Goal: Task Accomplishment & Management: Use online tool/utility

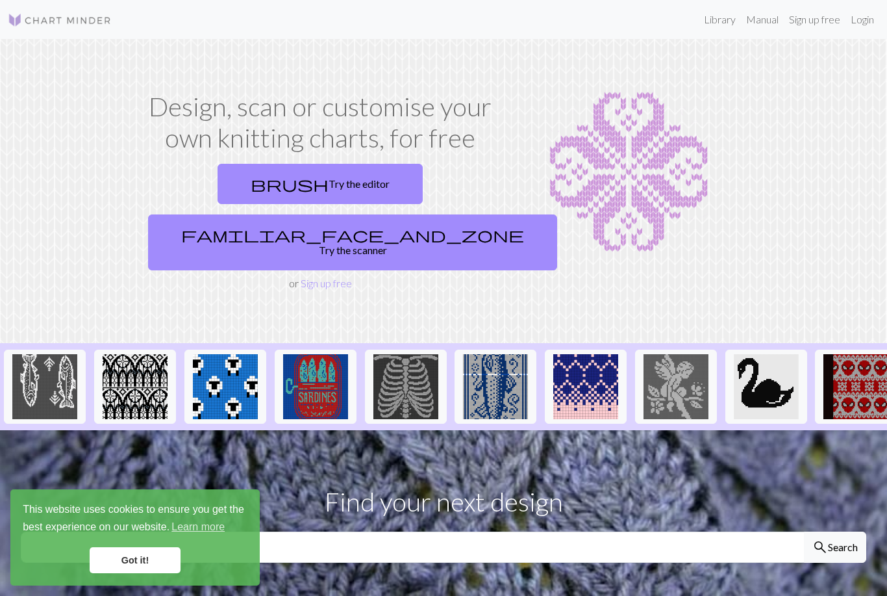
click at [335, 277] on link "Sign up free" at bounding box center [326, 283] width 51 height 12
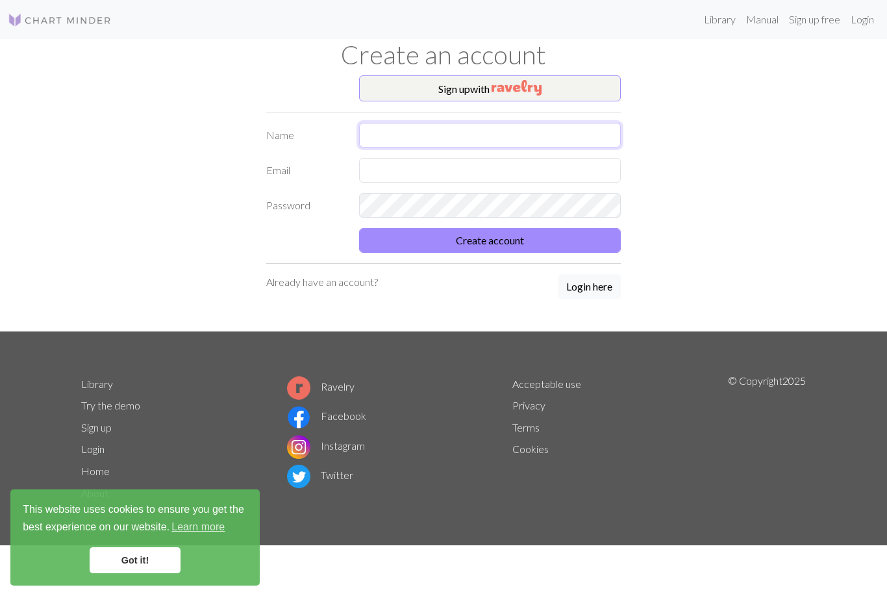
click at [524, 133] on input "text" at bounding box center [490, 135] width 262 height 25
type input "tina"
click at [579, 168] on input "text" at bounding box center [490, 170] width 262 height 25
type input "tina050725@naver.com"
click at [743, 199] on div "Sign up with Name tina Email tina050725@naver.com Password Create account Alrea…" at bounding box center [443, 203] width 741 height 256
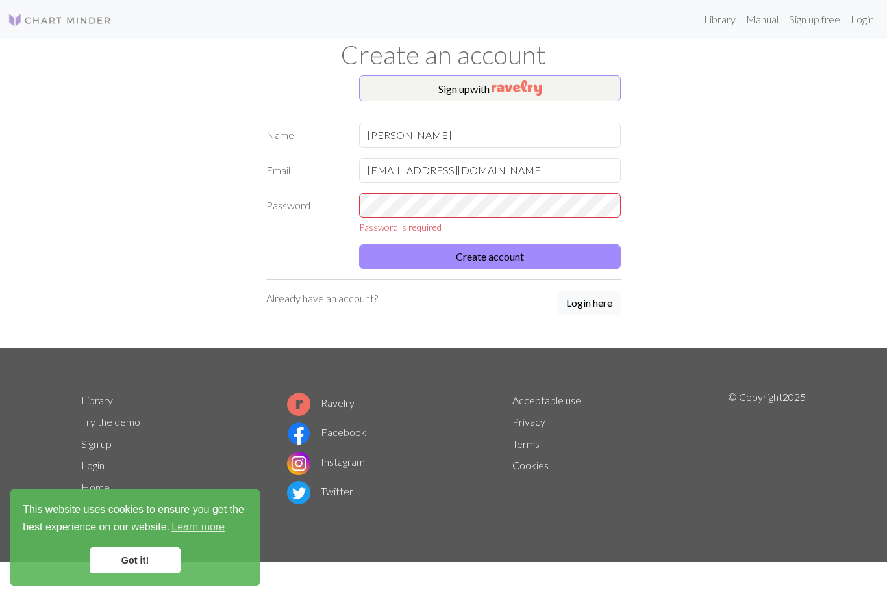
click at [598, 302] on button "Login here" at bounding box center [589, 302] width 63 height 25
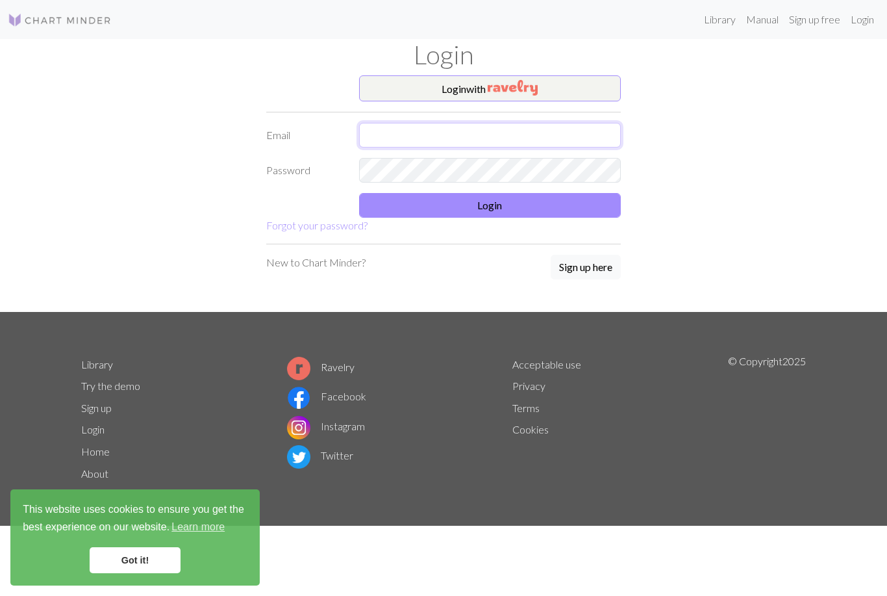
click at [579, 123] on input "text" at bounding box center [490, 135] width 262 height 25
type input "tina050725@naver.com"
click at [567, 201] on button "Login" at bounding box center [490, 205] width 262 height 25
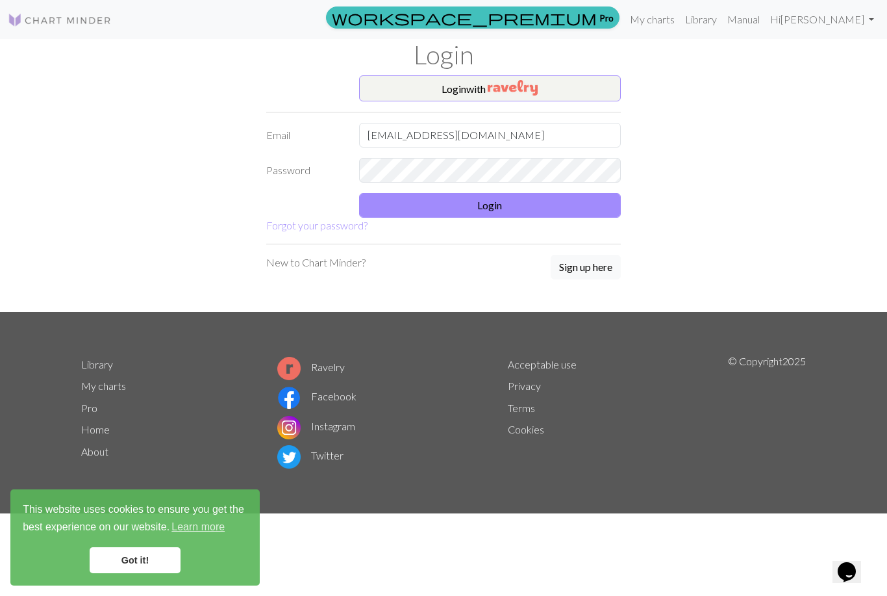
click at [120, 557] on link "Got it!" at bounding box center [135, 560] width 91 height 26
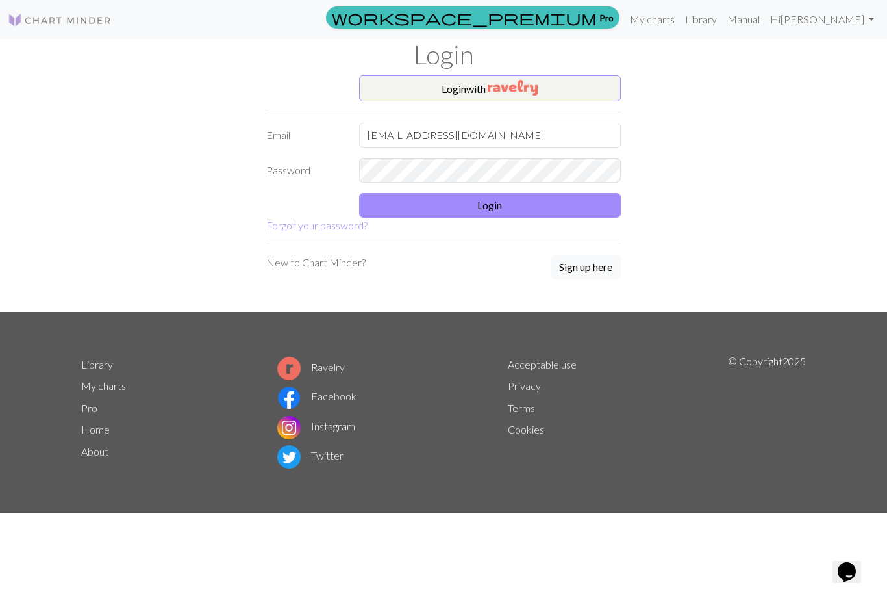
click at [592, 199] on button "Login" at bounding box center [490, 205] width 262 height 25
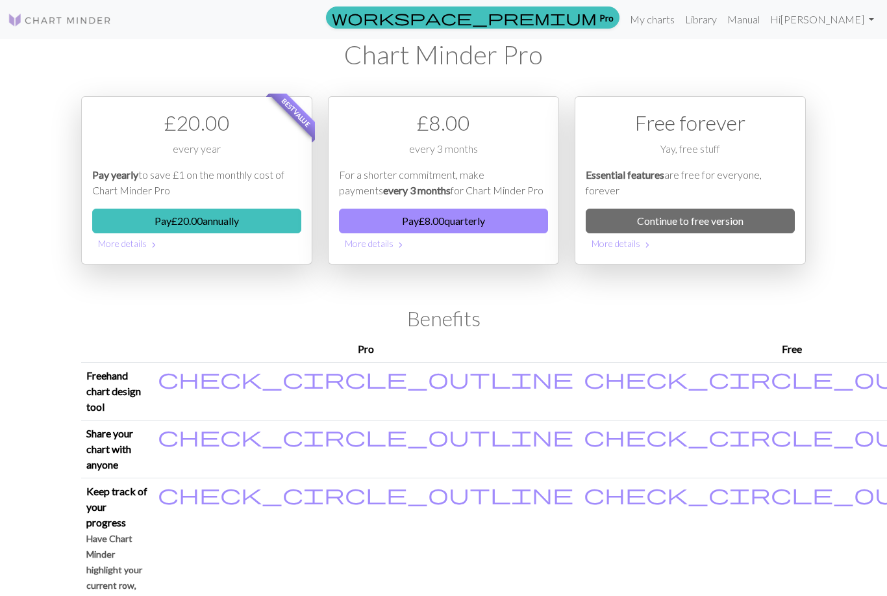
click at [680, 13] on link "My charts" at bounding box center [652, 19] width 55 height 26
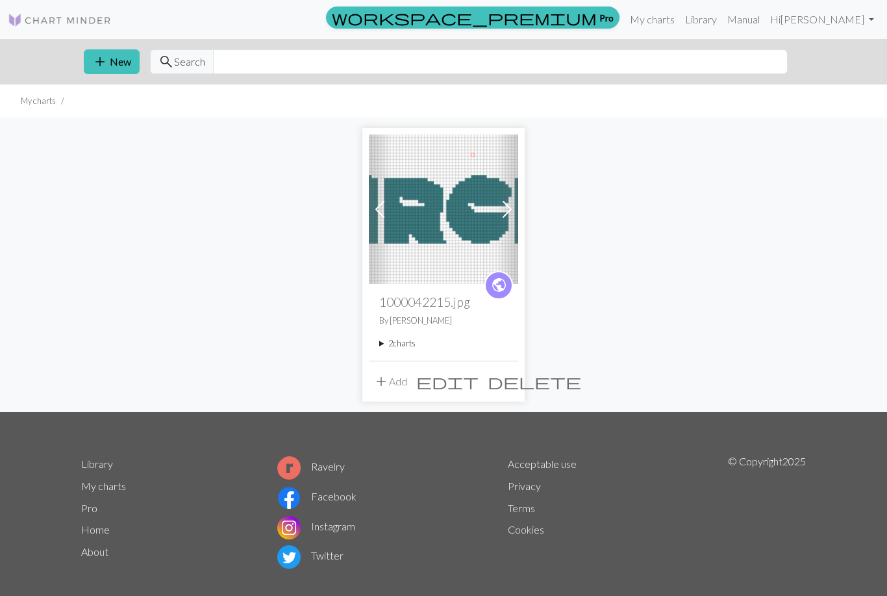
click at [449, 223] on img at bounding box center [443, 208] width 149 height 149
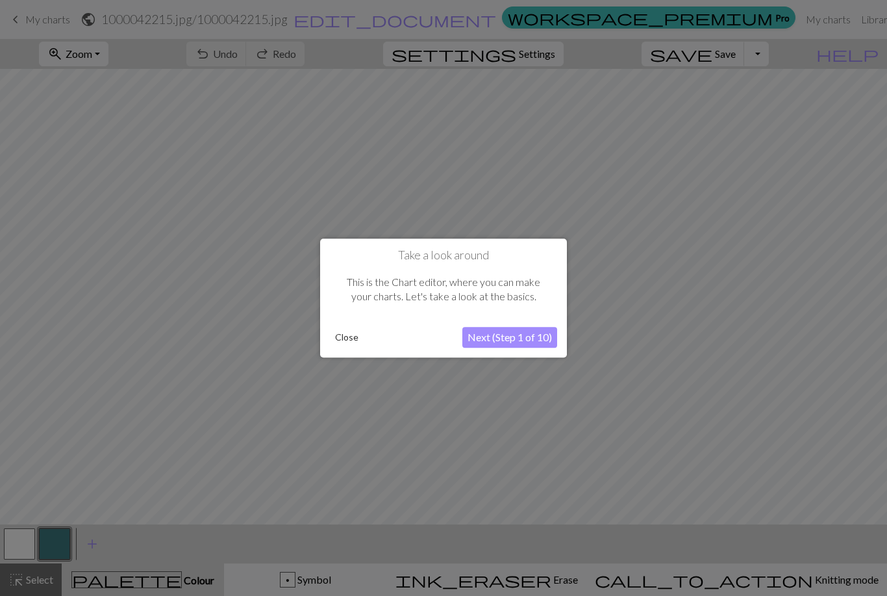
click at [350, 334] on button "Close" at bounding box center [347, 336] width 34 height 19
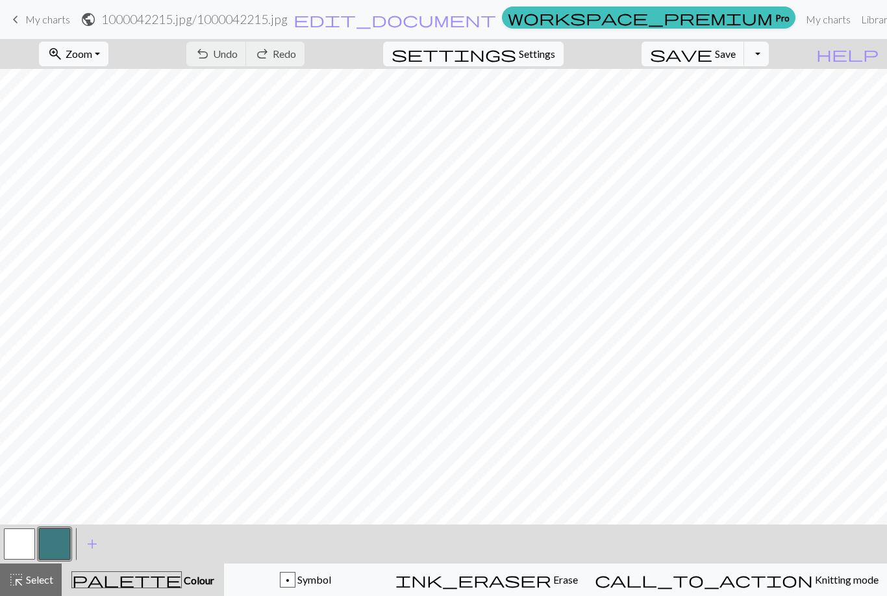
click at [19, 542] on button "button" at bounding box center [19, 543] width 31 height 31
click at [238, 54] on span "Undo" at bounding box center [225, 53] width 25 height 12
click at [210, 53] on span "undo" at bounding box center [203, 54] width 16 height 18
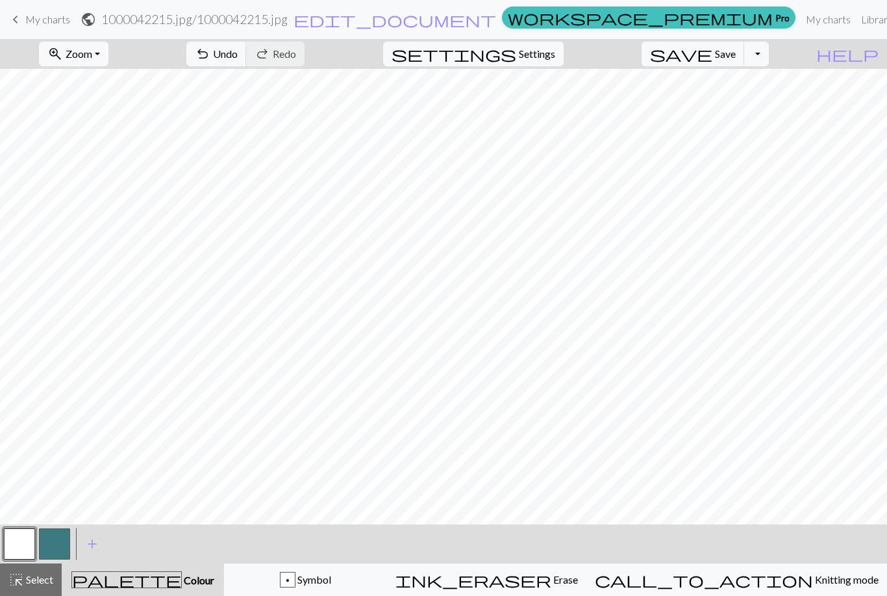
click at [247, 57] on button "undo Undo Undo" at bounding box center [216, 54] width 60 height 25
click at [247, 62] on button "undo Undo Undo" at bounding box center [216, 54] width 60 height 25
click at [238, 53] on span "Undo" at bounding box center [225, 53] width 25 height 12
click at [247, 55] on button "undo Undo Undo" at bounding box center [216, 54] width 60 height 25
click at [210, 55] on span "undo" at bounding box center [203, 54] width 16 height 18
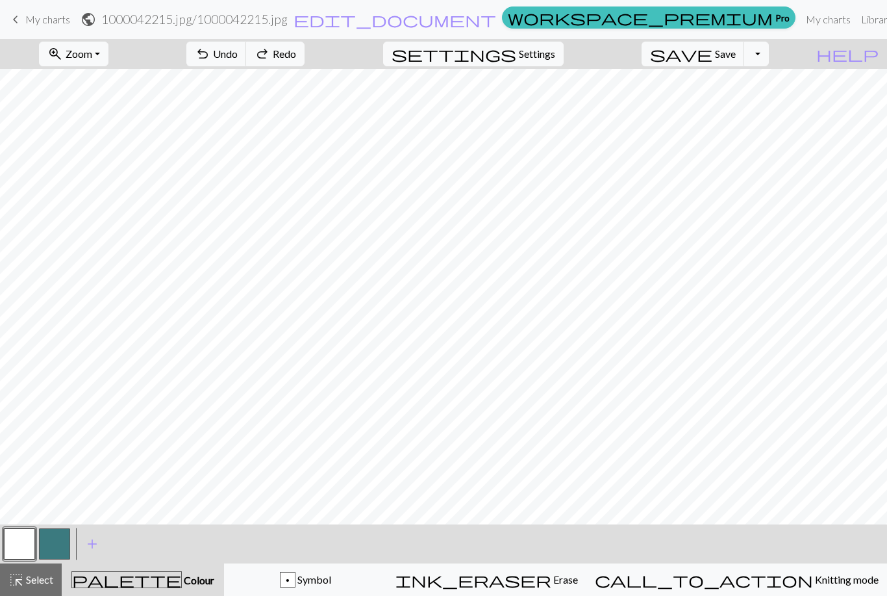
click at [210, 57] on span "undo" at bounding box center [203, 54] width 16 height 18
click at [296, 54] on span "Redo" at bounding box center [284, 53] width 23 height 12
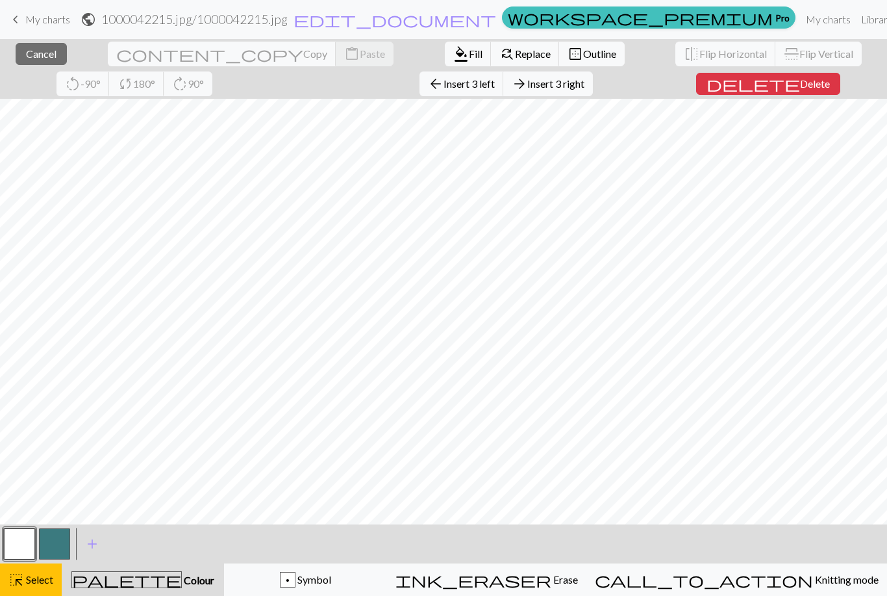
click at [800, 83] on span "Delete" at bounding box center [815, 83] width 30 height 12
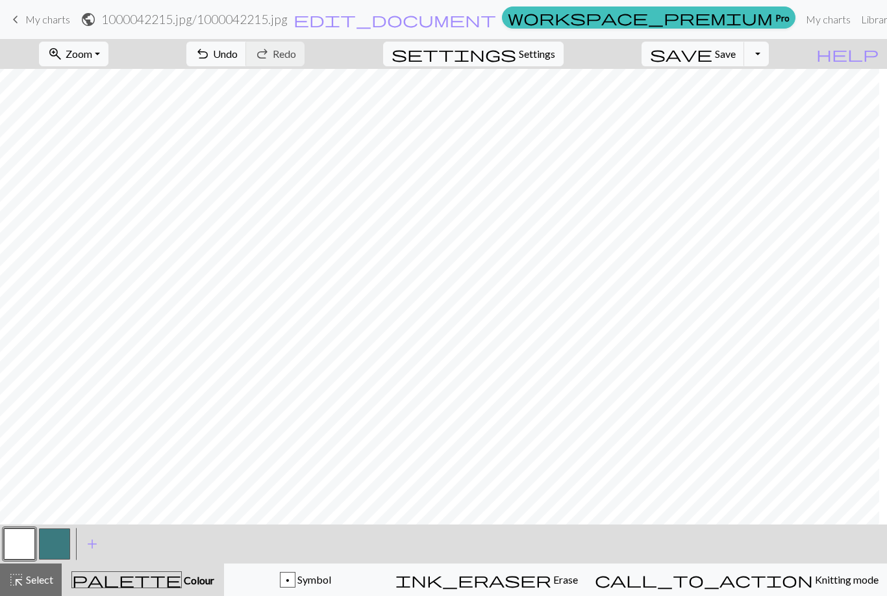
scroll to position [0, 97]
click at [53, 542] on button "button" at bounding box center [54, 543] width 31 height 31
click at [20, 545] on button "button" at bounding box center [19, 543] width 31 height 31
click at [57, 550] on button "button" at bounding box center [54, 543] width 31 height 31
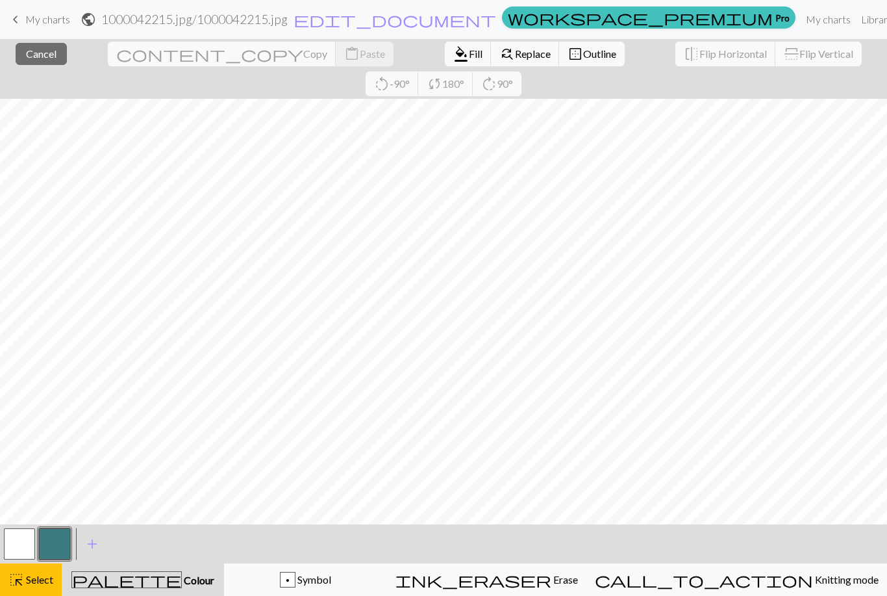
click at [53, 546] on button "button" at bounding box center [54, 543] width 31 height 31
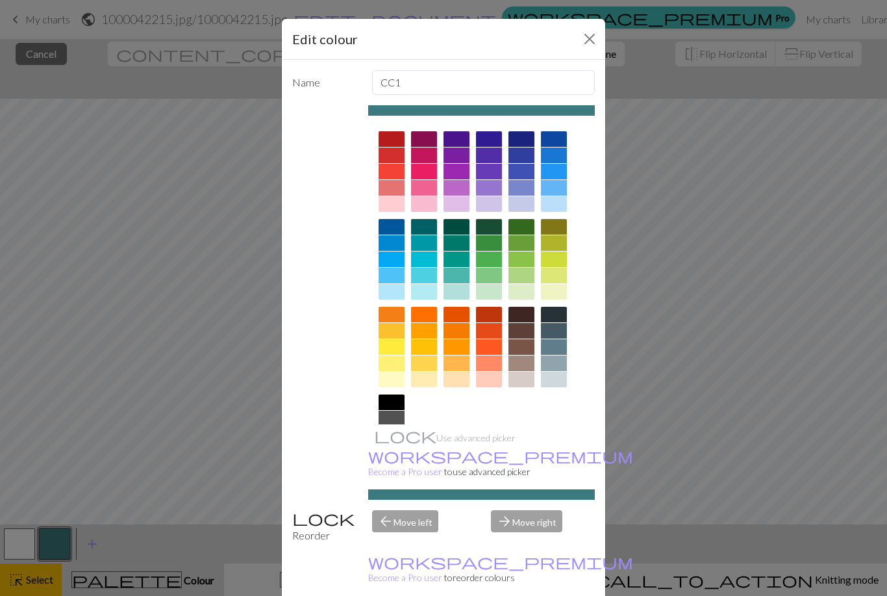
click at [180, 489] on div "Edit colour Name CC1 Use advanced picker workspace_premium Become a Pro user to…" at bounding box center [443, 298] width 887 height 596
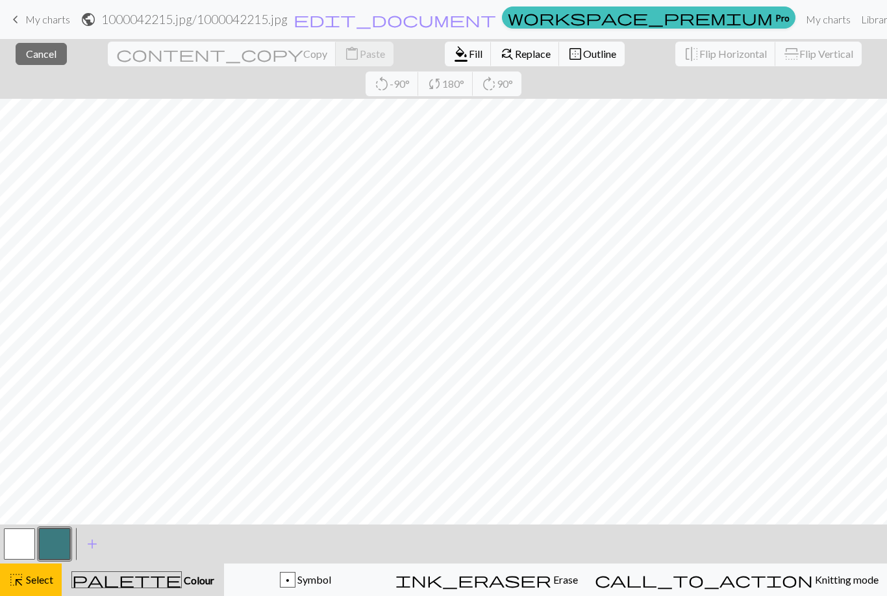
click at [196, 532] on div "< > add Add a colour" at bounding box center [443, 543] width 887 height 39
click at [163, 589] on button "palette Colour Colour" at bounding box center [143, 579] width 162 height 32
click at [51, 543] on button "button" at bounding box center [54, 543] width 31 height 31
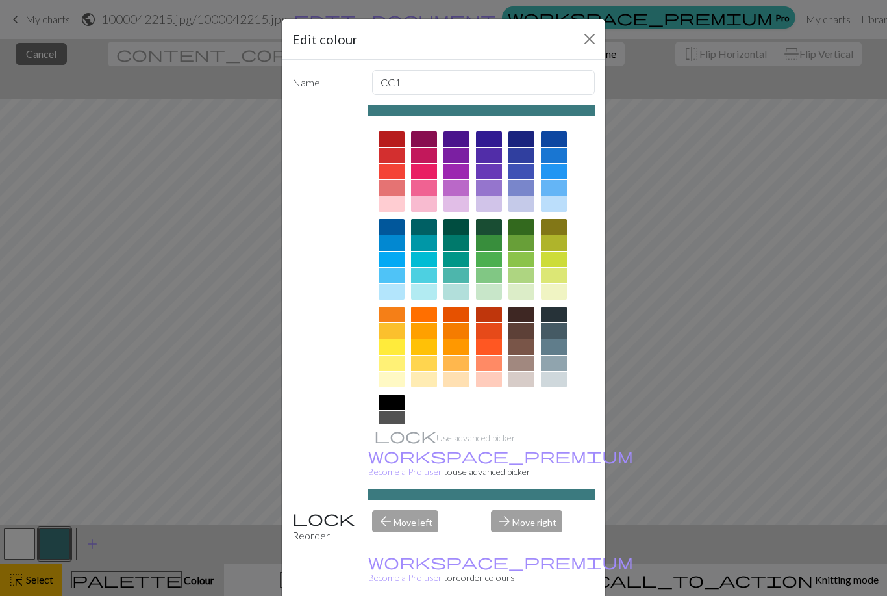
click at [220, 506] on div "Edit colour Name CC1 Use advanced picker workspace_premium Become a Pro user to…" at bounding box center [443, 298] width 887 height 596
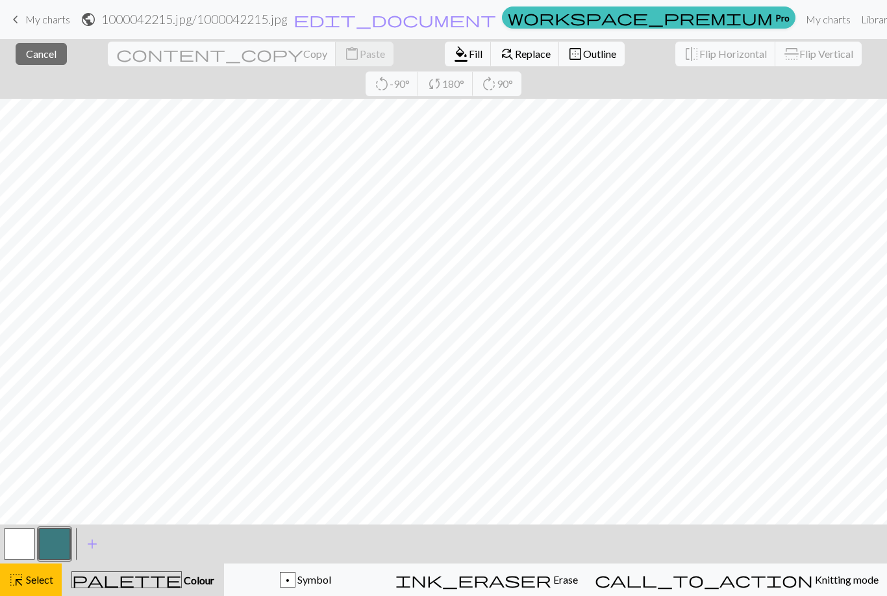
click at [179, 549] on div "< > add Add a colour" at bounding box center [443, 543] width 887 height 39
click at [38, 583] on span "Select" at bounding box center [38, 579] width 29 height 12
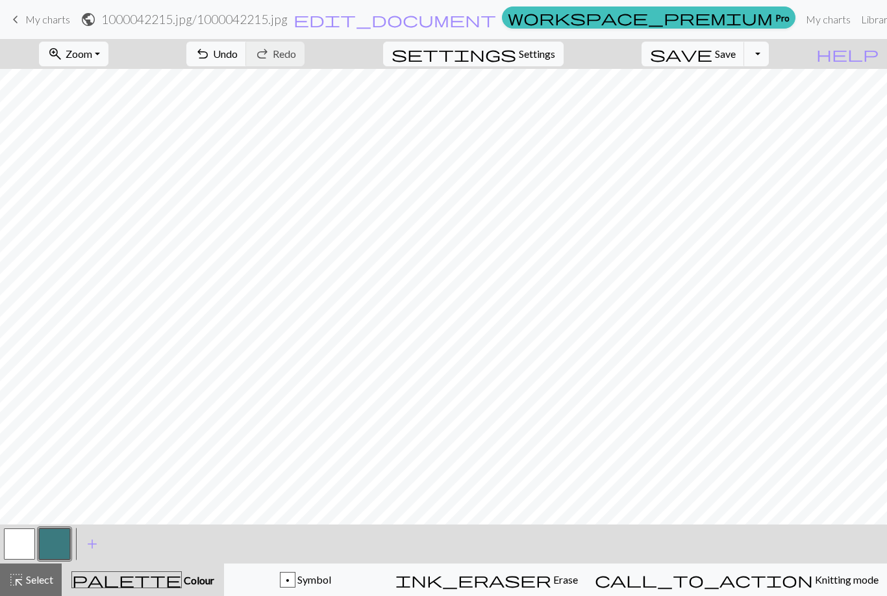
click at [60, 539] on button "button" at bounding box center [54, 543] width 31 height 31
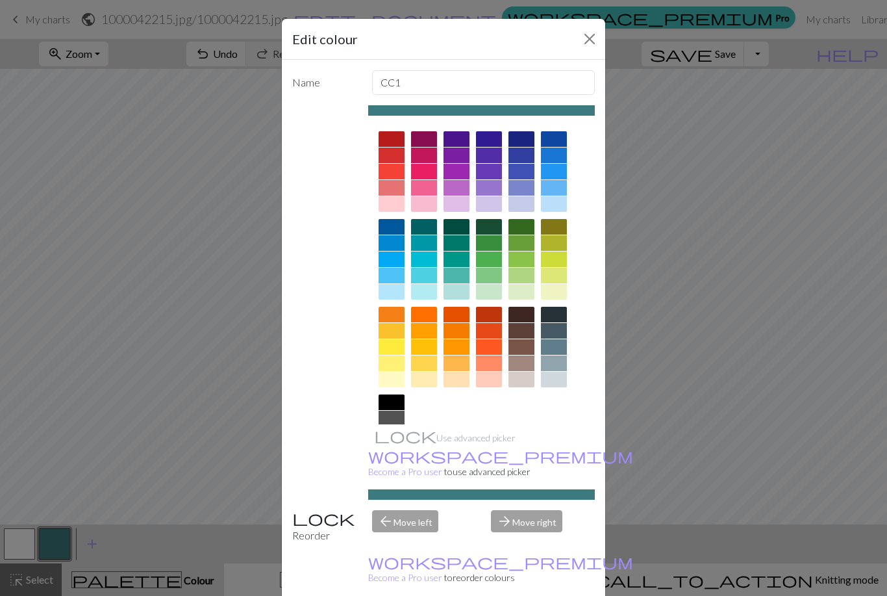
click at [203, 499] on div "Edit colour Name CC1 Use advanced picker workspace_premium Become a Pro user to…" at bounding box center [443, 298] width 887 height 596
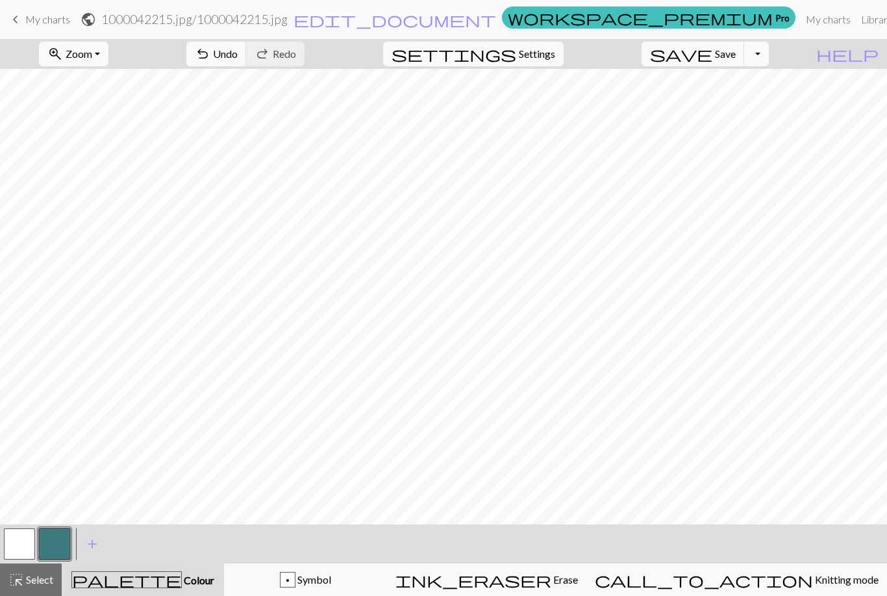
click at [18, 542] on button "button" at bounding box center [19, 543] width 31 height 31
click at [238, 55] on span "Undo" at bounding box center [225, 53] width 25 height 12
click at [51, 554] on button "button" at bounding box center [54, 543] width 31 height 31
click at [21, 544] on button "button" at bounding box center [19, 543] width 31 height 31
click at [54, 545] on button "button" at bounding box center [54, 543] width 31 height 31
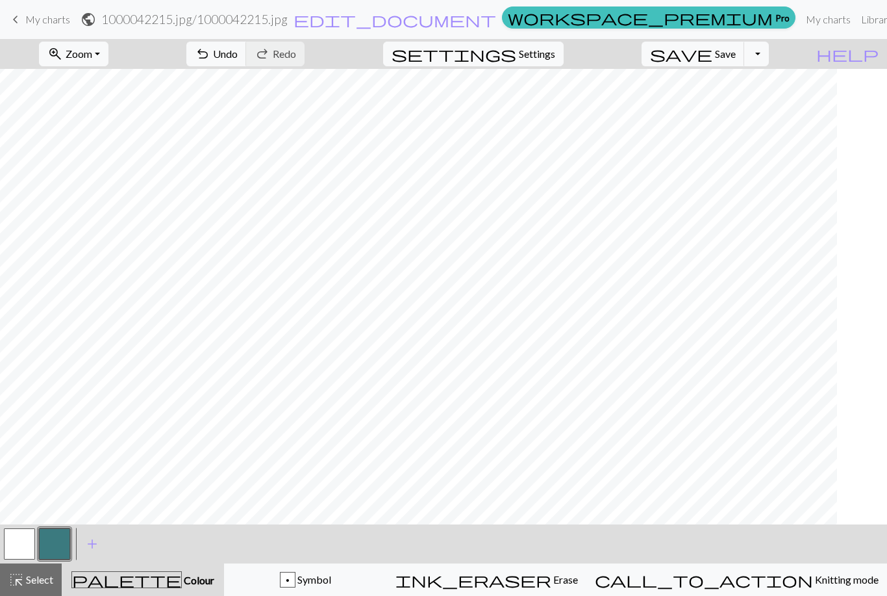
scroll to position [0, 0]
click at [238, 55] on span "Undo" at bounding box center [225, 53] width 25 height 12
click at [19, 543] on button "button" at bounding box center [19, 543] width 31 height 31
click at [247, 56] on button "undo Undo Undo" at bounding box center [216, 54] width 60 height 25
click at [58, 544] on button "button" at bounding box center [54, 543] width 31 height 31
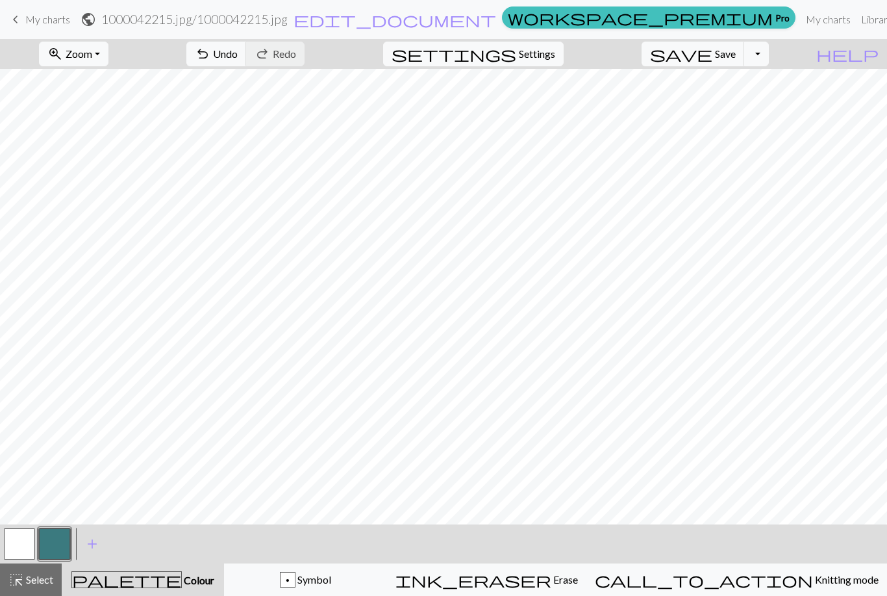
click at [25, 541] on button "button" at bounding box center [19, 543] width 31 height 31
click at [59, 544] on button "button" at bounding box center [54, 543] width 31 height 31
click at [21, 540] on button "button" at bounding box center [19, 543] width 31 height 31
click at [59, 541] on button "button" at bounding box center [54, 543] width 31 height 31
click at [18, 546] on button "button" at bounding box center [19, 543] width 31 height 31
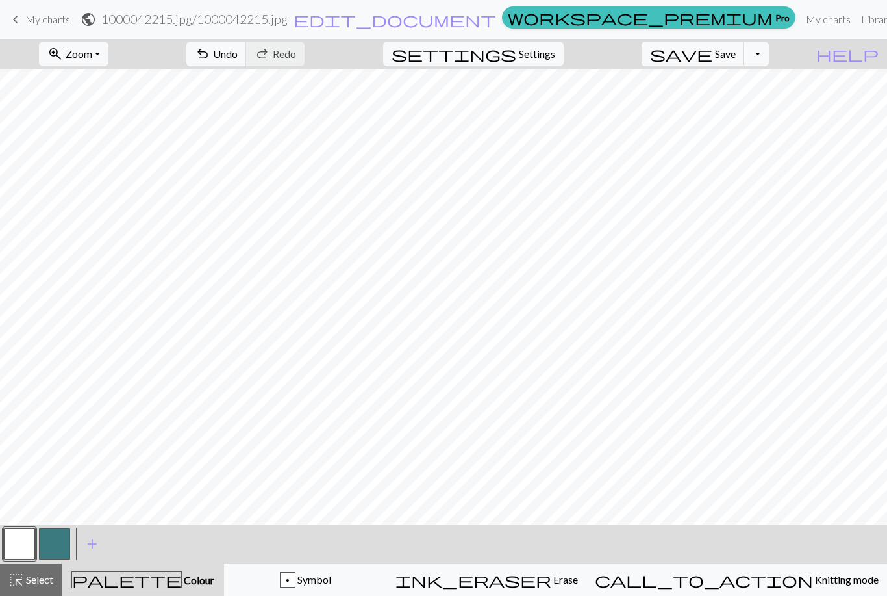
click at [53, 539] on button "button" at bounding box center [54, 543] width 31 height 31
click at [21, 542] on button "button" at bounding box center [19, 543] width 31 height 31
click at [282, 38] on nav "keyboard_arrow_left My charts public 1000042215.jpg / 1000042215.jpg edit_docum…" at bounding box center [443, 19] width 887 height 39
click at [284, 38] on nav "keyboard_arrow_left My charts public 1000042215.jpg / 1000042215.jpg edit_docum…" at bounding box center [443, 19] width 887 height 39
click at [210, 45] on span "undo" at bounding box center [203, 54] width 16 height 18
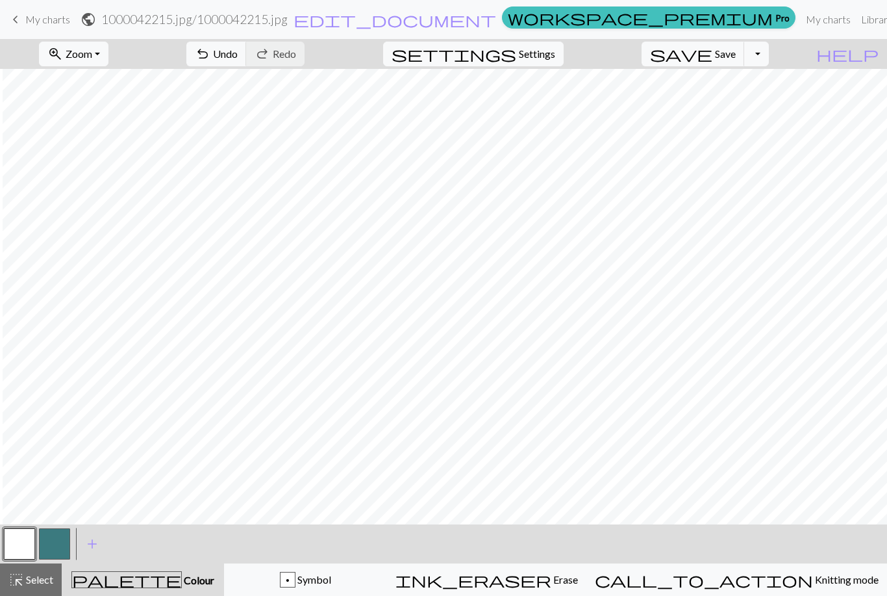
scroll to position [0, 116]
click at [95, 45] on button "zoom_in Zoom Zoom" at bounding box center [74, 54] width 70 height 25
click at [84, 210] on button "200%" at bounding box center [91, 218] width 103 height 21
click at [92, 55] on span "Zoom" at bounding box center [79, 53] width 27 height 12
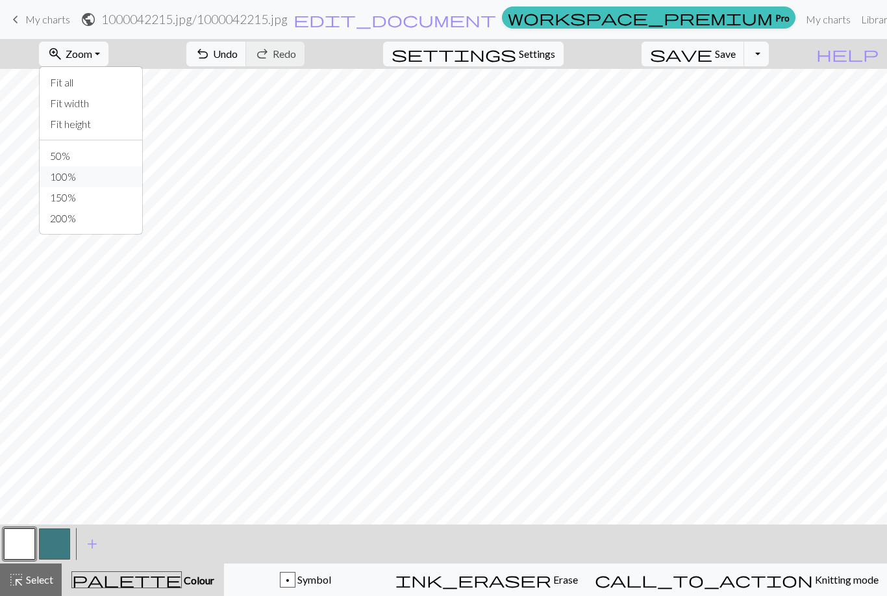
click at [85, 170] on button "100%" at bounding box center [91, 176] width 103 height 21
click at [53, 534] on button "button" at bounding box center [54, 543] width 31 height 31
click at [247, 42] on button "undo Undo Undo" at bounding box center [216, 54] width 60 height 25
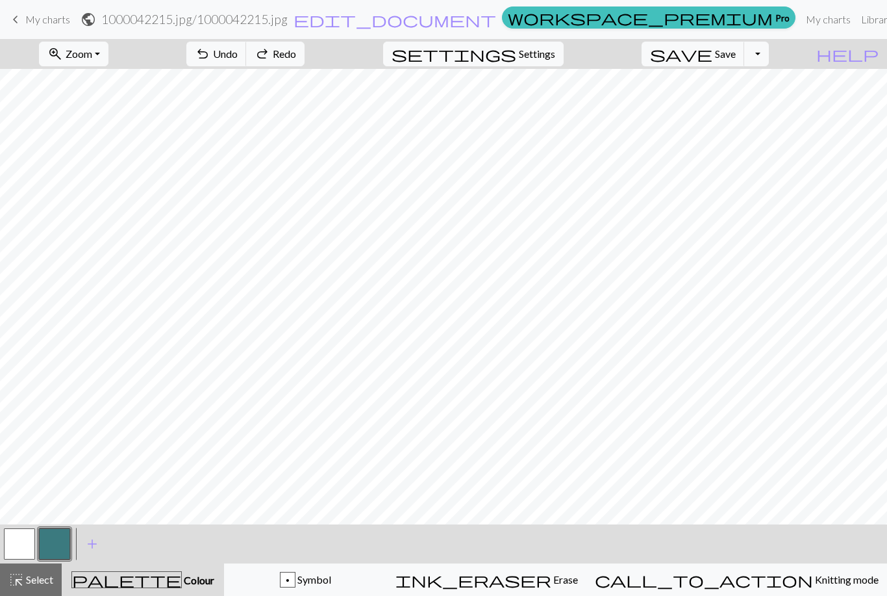
click at [283, 32] on form "public 1000042215.jpg / 1000042215.jpg edit_document Edit settings" at bounding box center [289, 18] width 416 height 25
click at [281, 30] on form "public 1000042215.jpg / 1000042215.jpg edit_document Edit settings" at bounding box center [289, 18] width 416 height 25
click at [210, 50] on span "undo" at bounding box center [203, 54] width 16 height 18
click at [247, 55] on button "undo Undo Undo" at bounding box center [216, 54] width 60 height 25
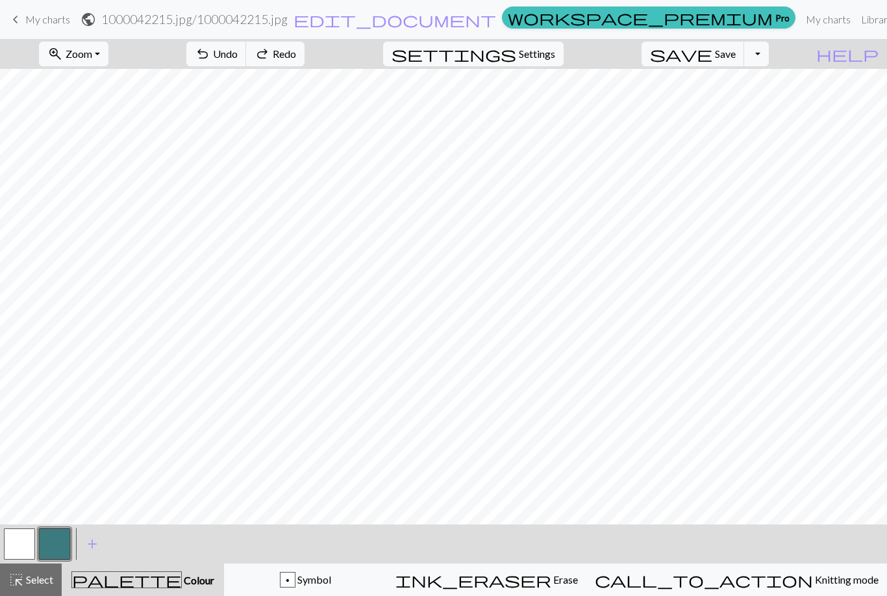
click at [247, 55] on button "undo Undo Undo" at bounding box center [216, 54] width 60 height 25
click at [210, 53] on span "undo" at bounding box center [203, 54] width 16 height 18
click at [210, 52] on span "undo" at bounding box center [203, 54] width 16 height 18
click at [238, 53] on span "Undo" at bounding box center [225, 53] width 25 height 12
click at [238, 52] on span "Undo" at bounding box center [225, 53] width 25 height 12
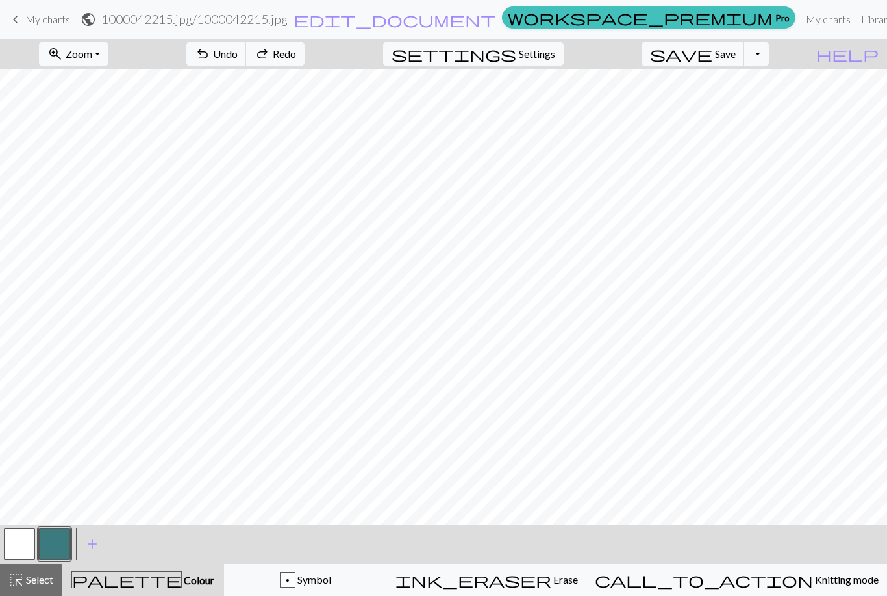
click at [247, 53] on button "undo Undo Undo" at bounding box center [216, 54] width 60 height 25
click at [247, 59] on button "undo Undo Undo" at bounding box center [216, 54] width 60 height 25
click at [210, 55] on span "undo" at bounding box center [203, 54] width 16 height 18
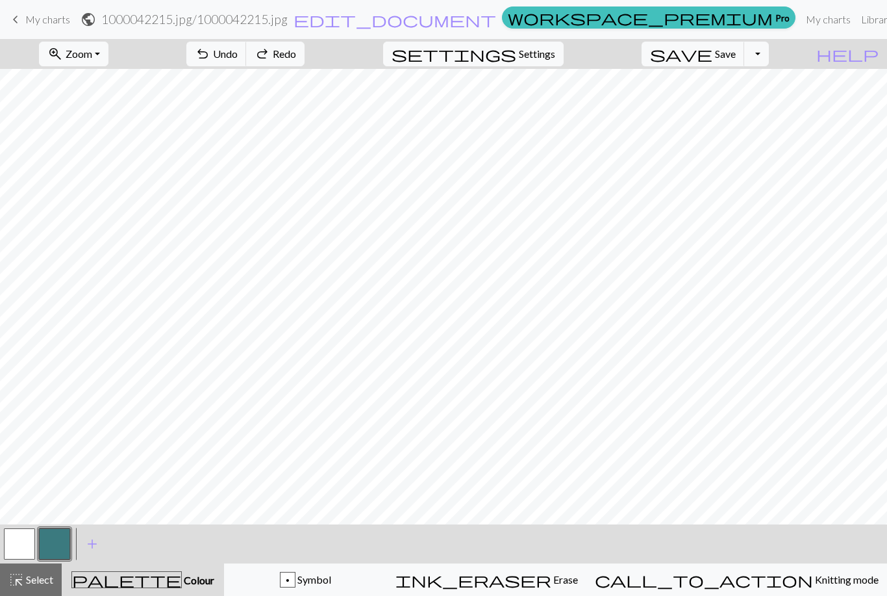
click at [210, 55] on span "undo" at bounding box center [203, 54] width 16 height 18
click at [210, 63] on span "undo" at bounding box center [203, 54] width 16 height 18
click at [210, 62] on span "undo" at bounding box center [203, 54] width 16 height 18
click at [210, 49] on span "undo" at bounding box center [203, 54] width 16 height 18
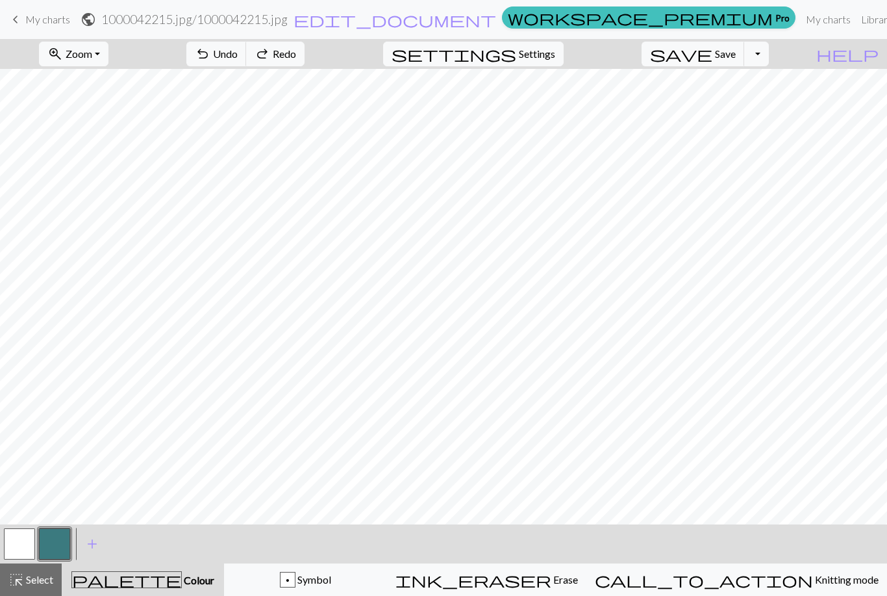
click at [210, 47] on span "undo" at bounding box center [203, 54] width 16 height 18
click at [210, 51] on span "undo" at bounding box center [203, 54] width 16 height 18
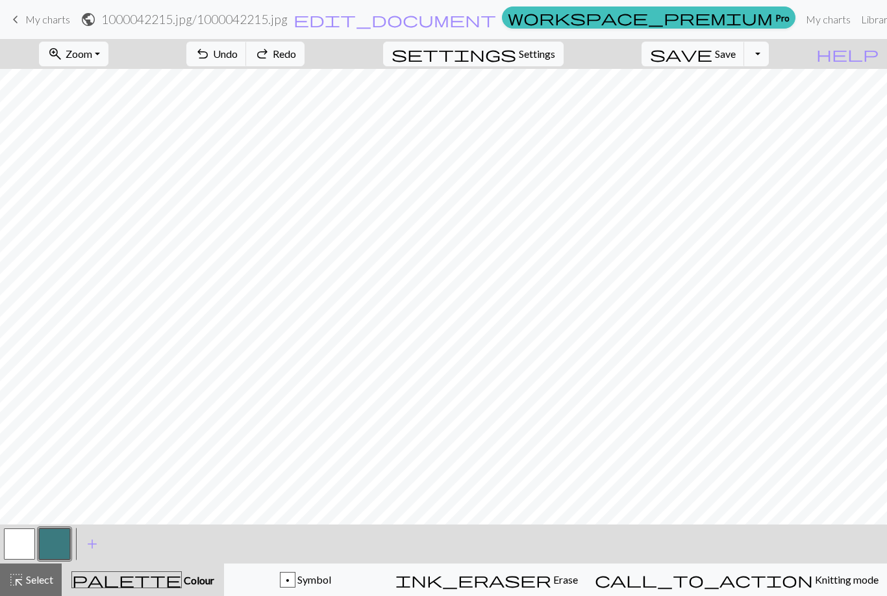
click at [305, 45] on button "redo Redo Redo" at bounding box center [275, 54] width 58 height 25
click at [296, 51] on span "Redo" at bounding box center [284, 53] width 23 height 12
click at [296, 57] on span "Redo" at bounding box center [284, 53] width 23 height 12
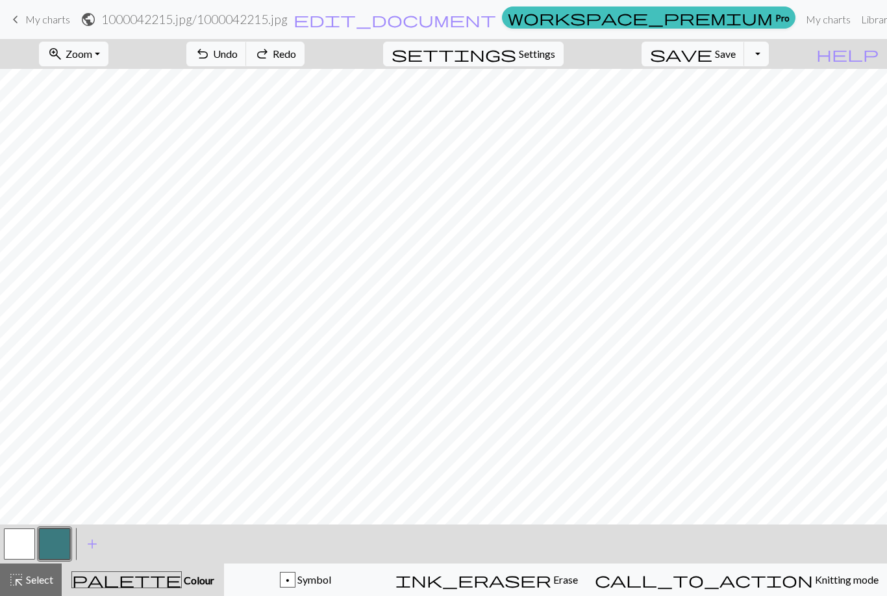
click at [296, 54] on span "Redo" at bounding box center [284, 53] width 23 height 12
click at [210, 53] on span "undo" at bounding box center [203, 54] width 16 height 18
click at [247, 48] on button "undo Undo Undo" at bounding box center [216, 54] width 60 height 25
click at [62, 546] on button "button" at bounding box center [54, 543] width 31 height 31
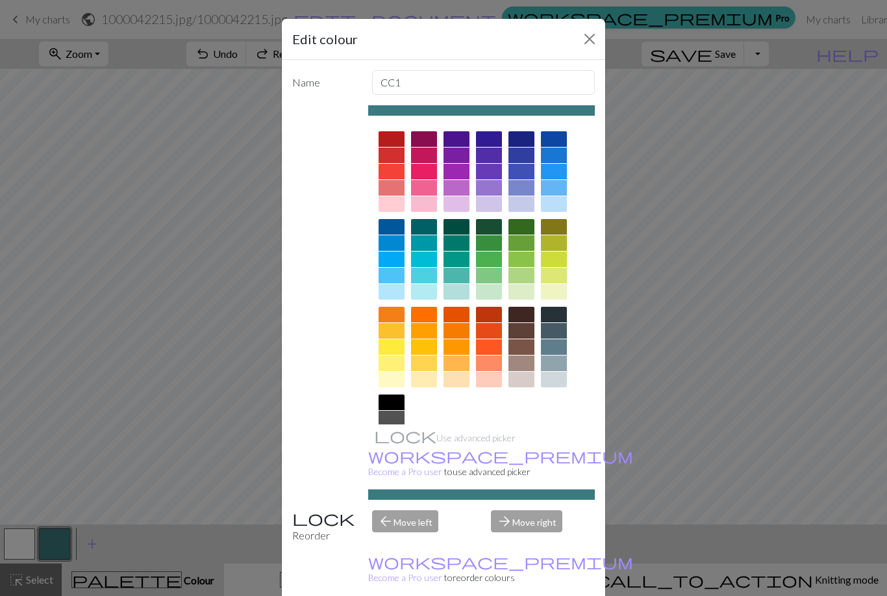
click at [703, 250] on div "Edit colour Name CC1 Use advanced picker workspace_premium Become a Pro user to…" at bounding box center [443, 298] width 887 height 596
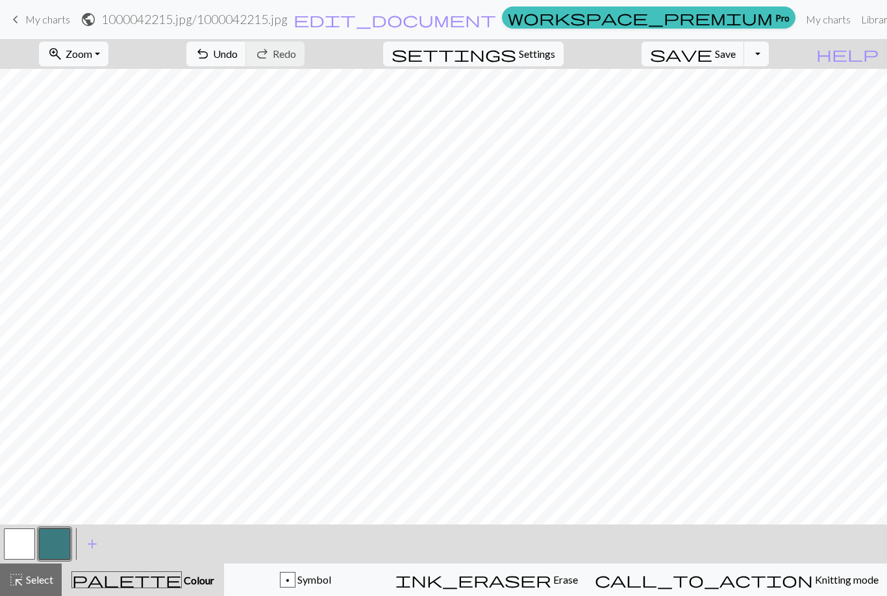
click at [23, 542] on button "button" at bounding box center [19, 543] width 31 height 31
click at [57, 539] on button "button" at bounding box center [54, 543] width 31 height 31
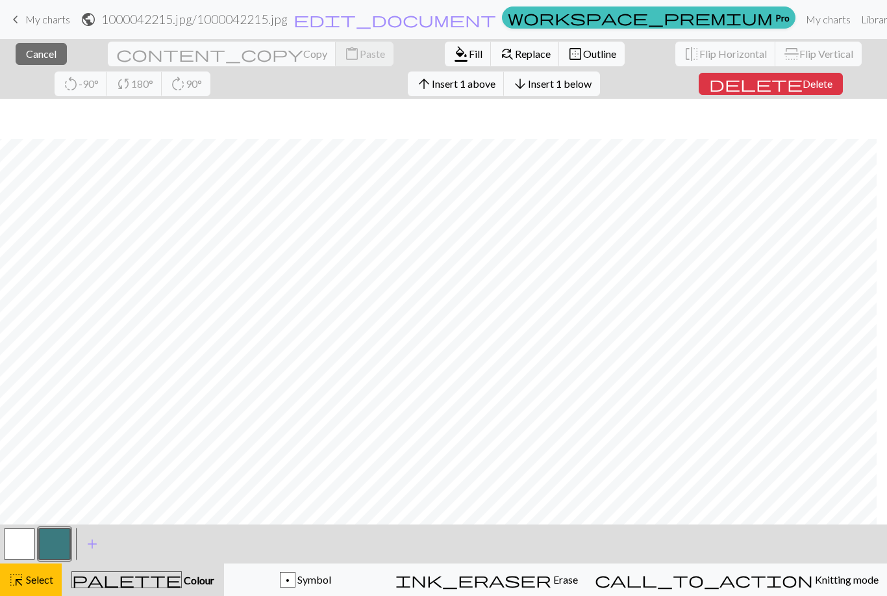
scroll to position [166, 624]
click at [40, 577] on span "Select" at bounding box center [38, 579] width 29 height 12
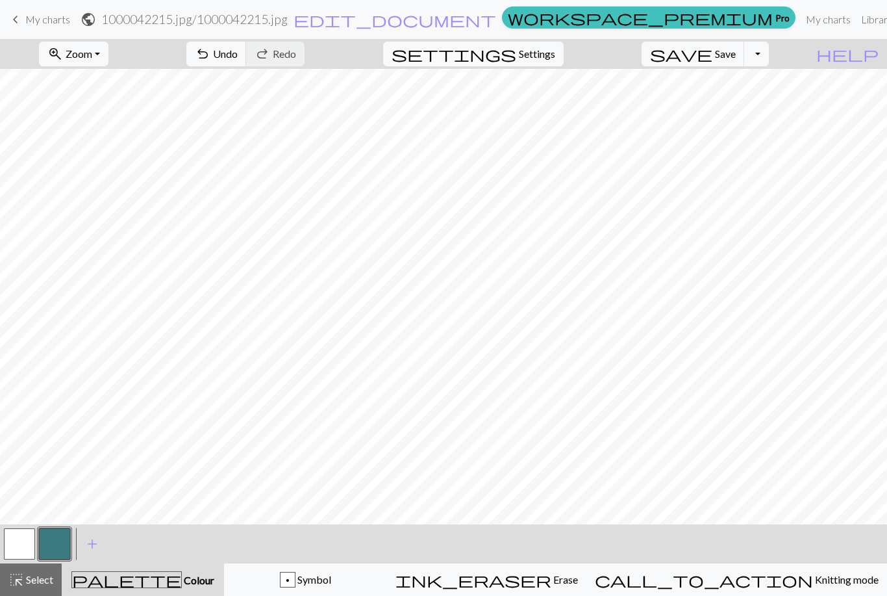
click at [58, 538] on button "button" at bounding box center [54, 543] width 31 height 31
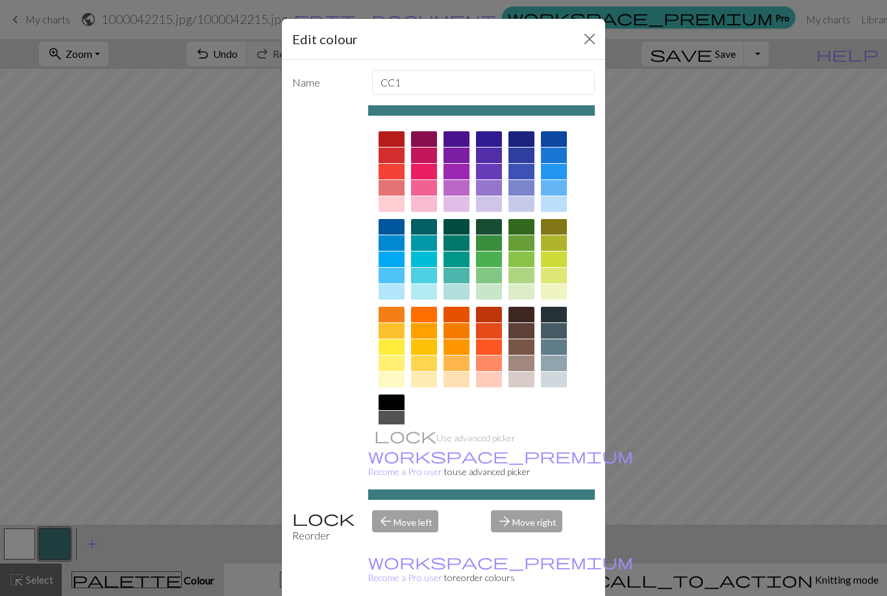
click at [847, 129] on div "Edit colour Name CC1 Use advanced picker workspace_premium Become a Pro user to…" at bounding box center [443, 298] width 887 height 596
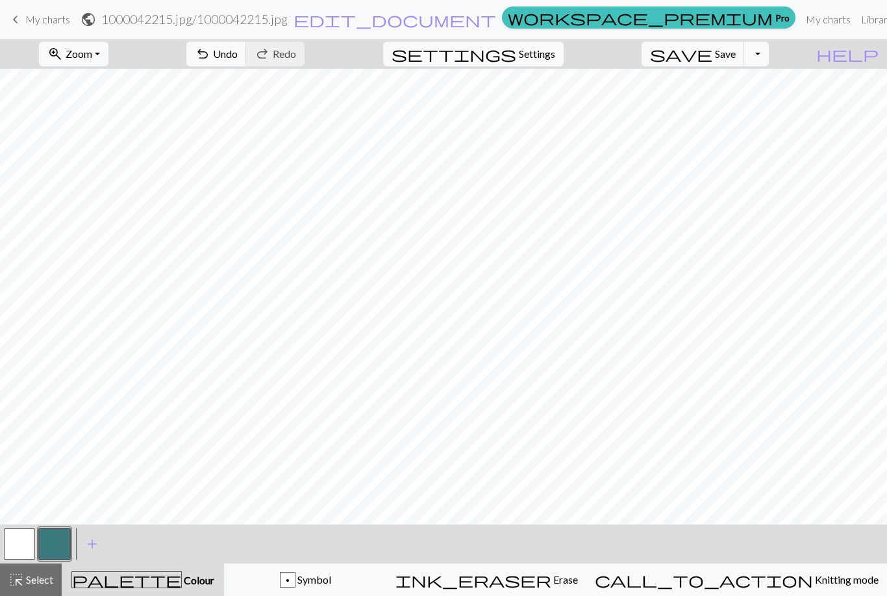
scroll to position [9, 634]
click at [15, 544] on button "button" at bounding box center [19, 543] width 31 height 31
click at [51, 539] on button "button" at bounding box center [54, 543] width 31 height 31
click at [63, 49] on span "zoom_in" at bounding box center [55, 54] width 16 height 18
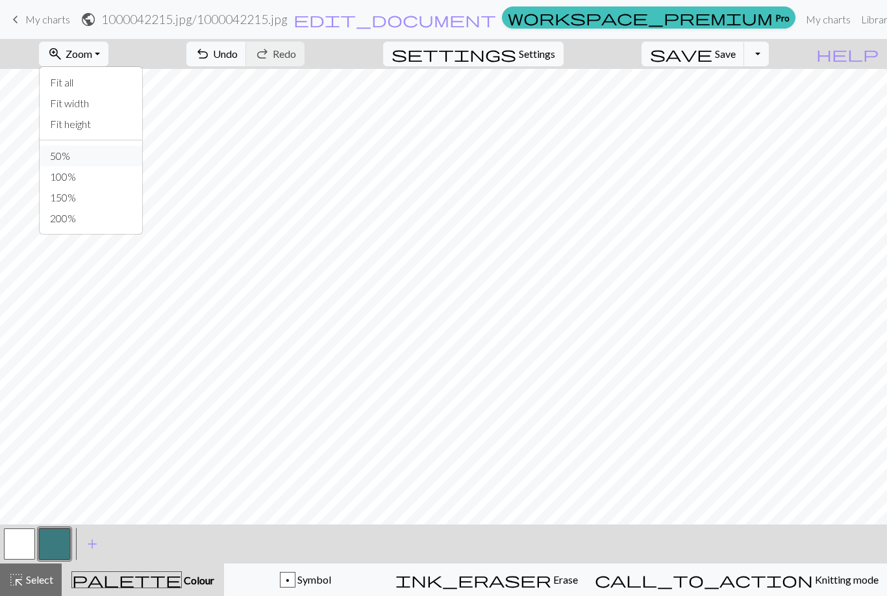
click at [85, 149] on button "50%" at bounding box center [91, 156] width 103 height 21
click at [555, 55] on span "Settings" at bounding box center [537, 54] width 36 height 16
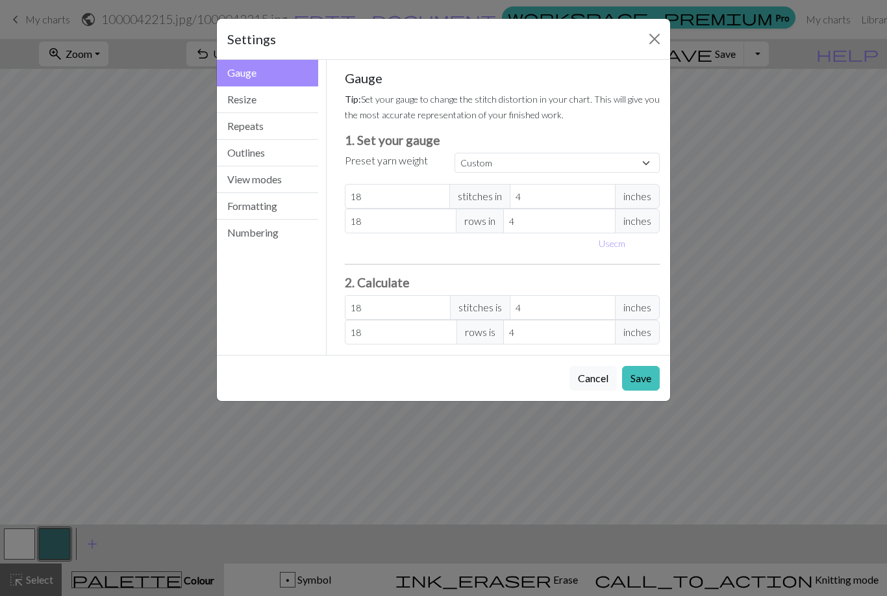
click at [295, 110] on button "Resize" at bounding box center [267, 99] width 101 height 27
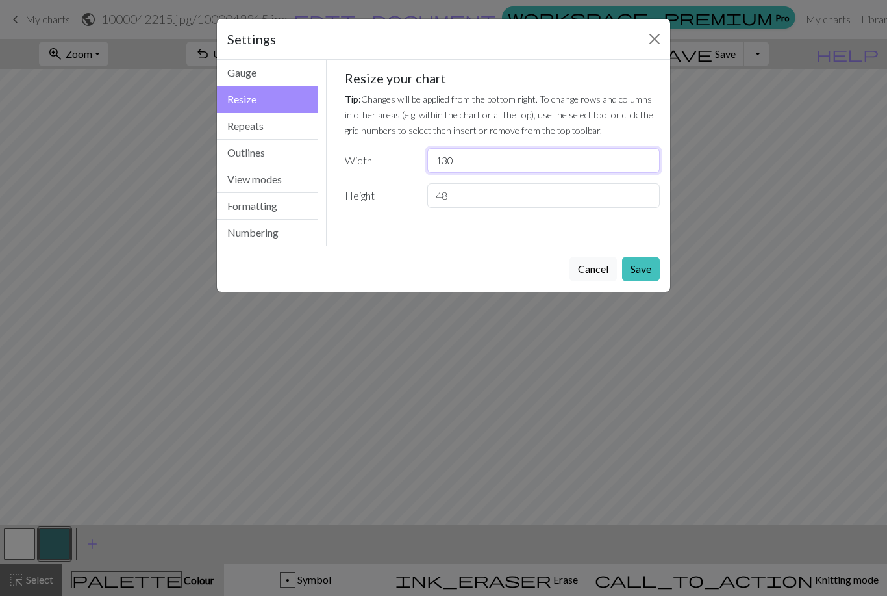
type input "130"
click at [642, 268] on button "Save" at bounding box center [641, 269] width 38 height 25
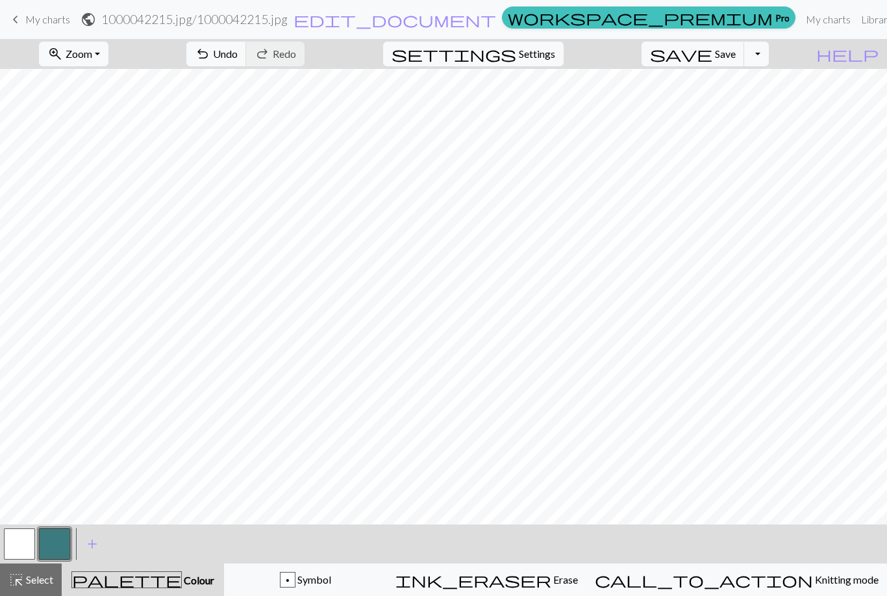
click at [555, 57] on span "Settings" at bounding box center [537, 54] width 36 height 16
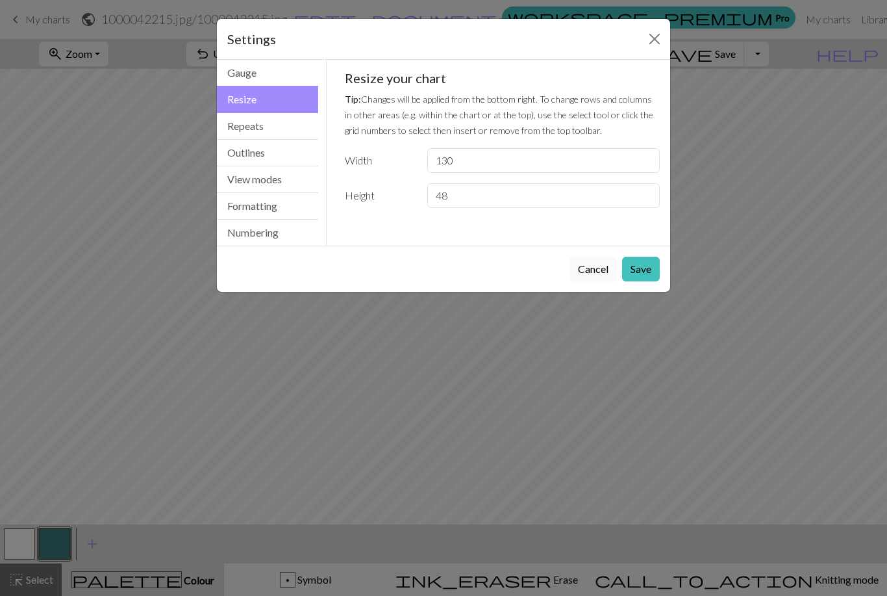
click at [646, 36] on button "Close" at bounding box center [654, 39] width 21 height 21
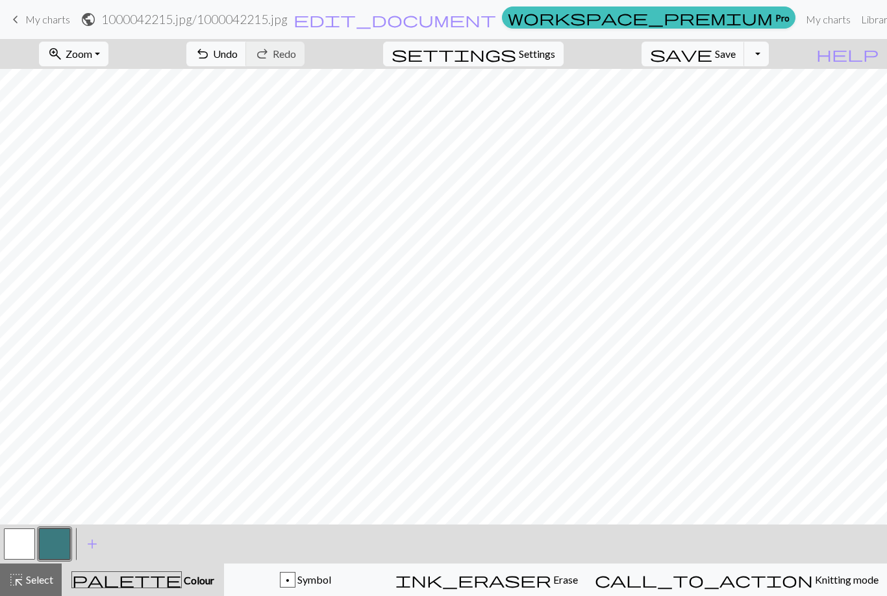
click at [36, 590] on button "highlight_alt Select Select" at bounding box center [31, 579] width 62 height 32
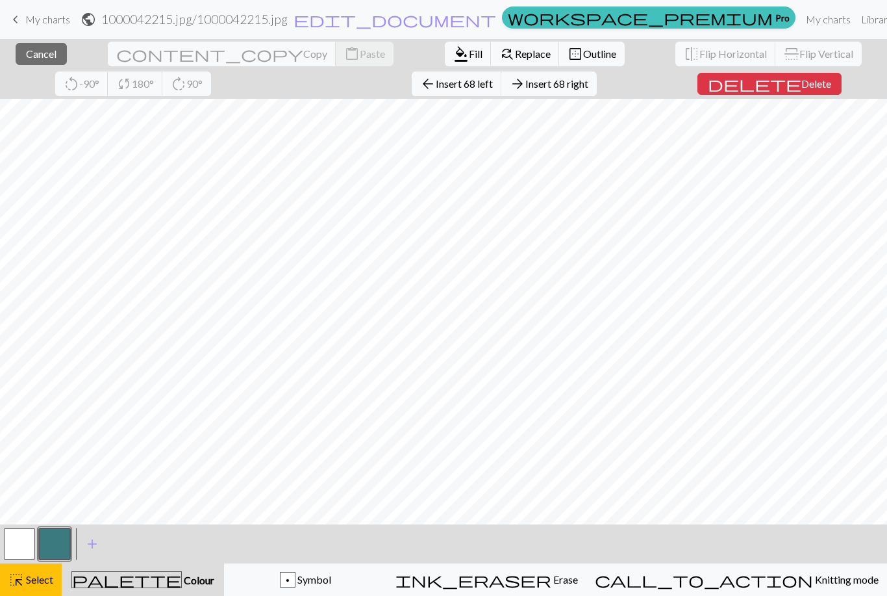
click at [37, 573] on span "Select" at bounding box center [38, 579] width 29 height 12
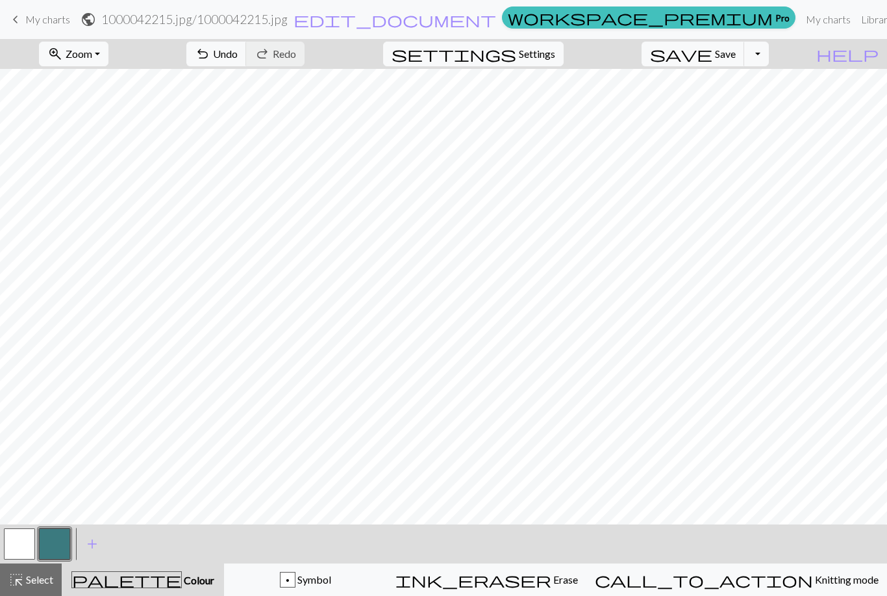
click at [42, 580] on span "Select" at bounding box center [38, 579] width 29 height 12
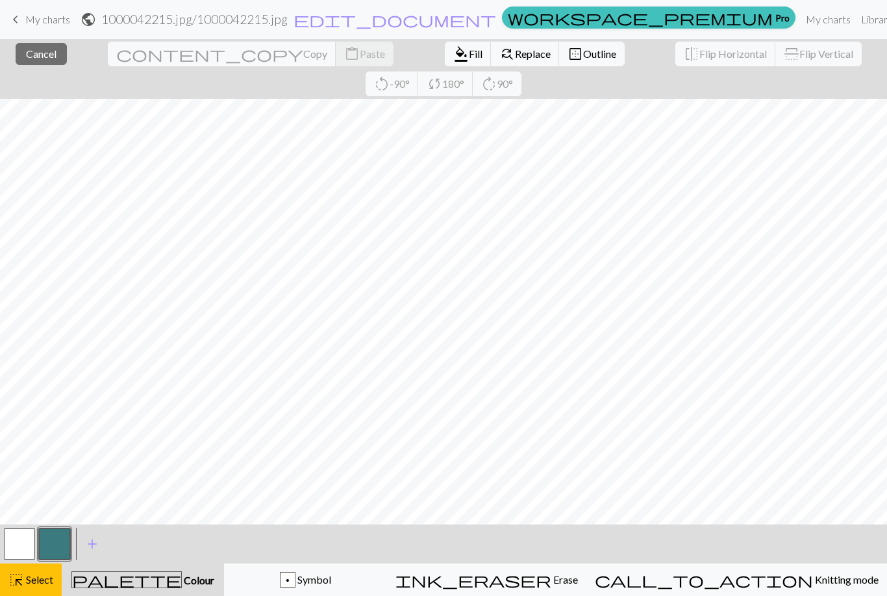
click at [515, 56] on span "Replace" at bounding box center [533, 53] width 36 height 12
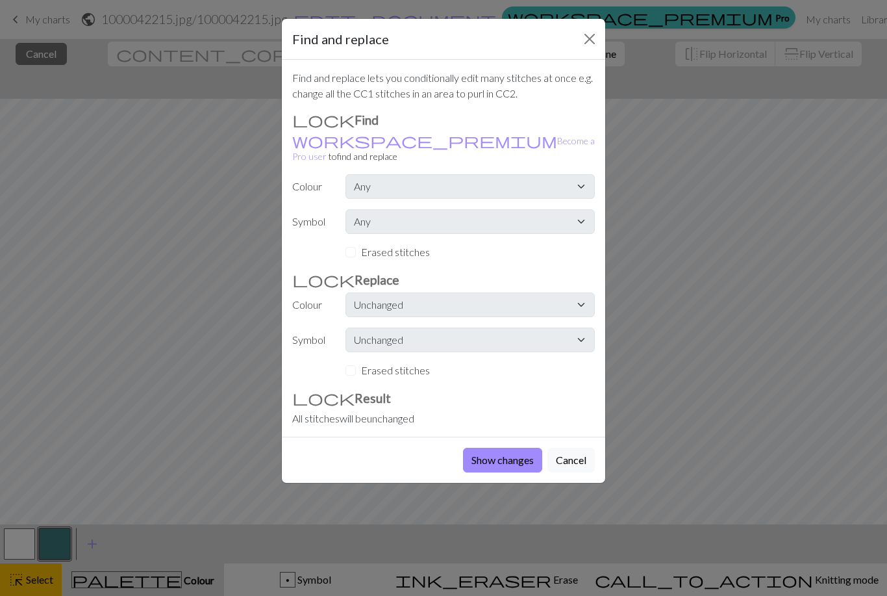
click at [592, 40] on button "Close" at bounding box center [589, 39] width 21 height 21
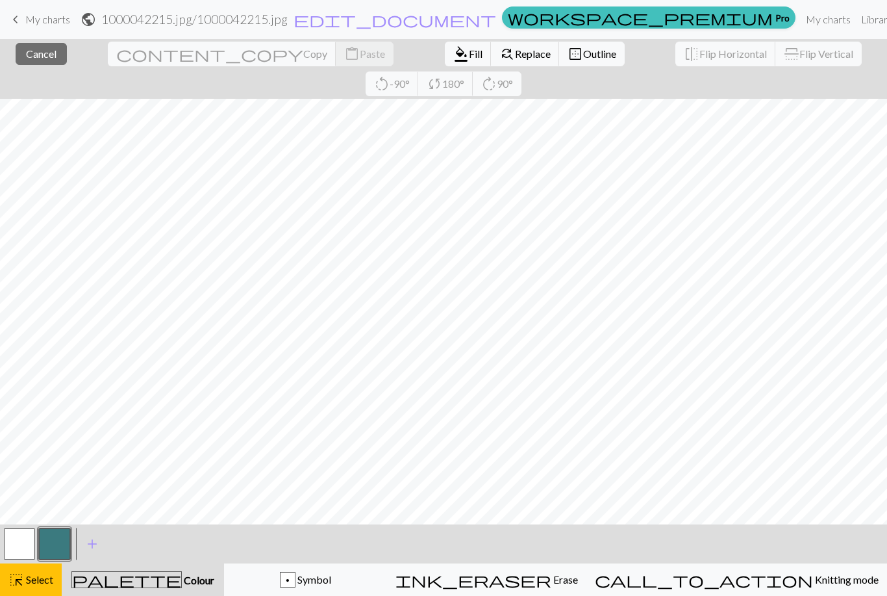
click at [303, 53] on span "Copy" at bounding box center [315, 53] width 24 height 12
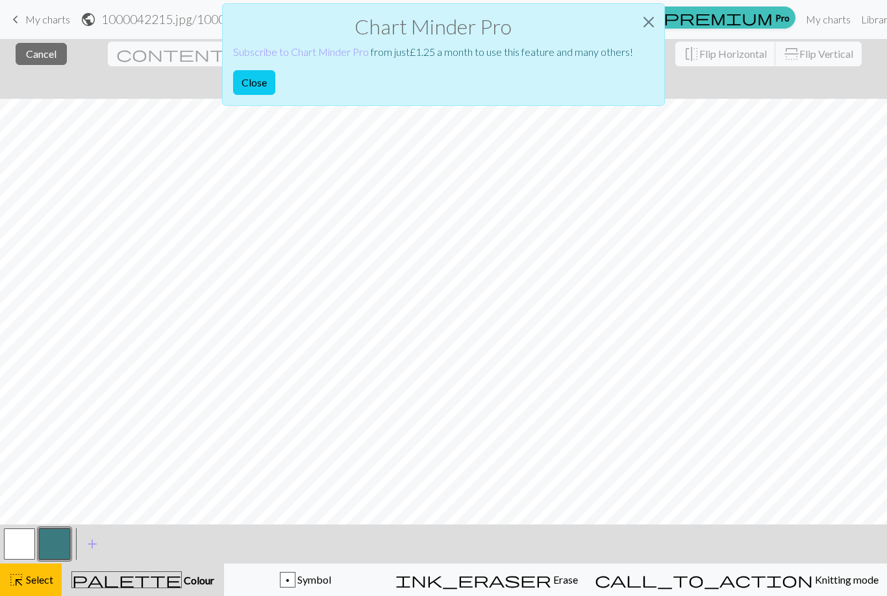
click at [648, 23] on button "Close" at bounding box center [648, 22] width 31 height 36
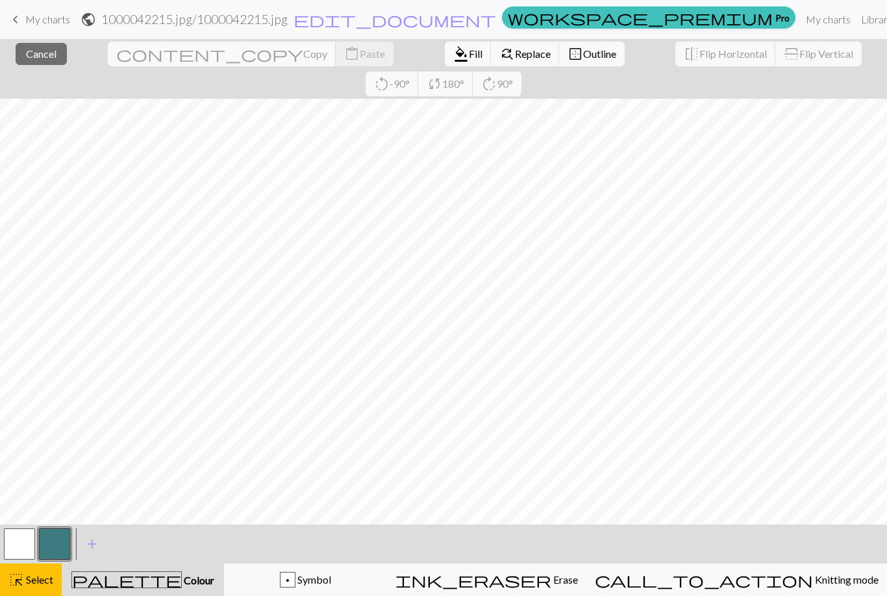
click at [31, 578] on span "Select" at bounding box center [38, 579] width 29 height 12
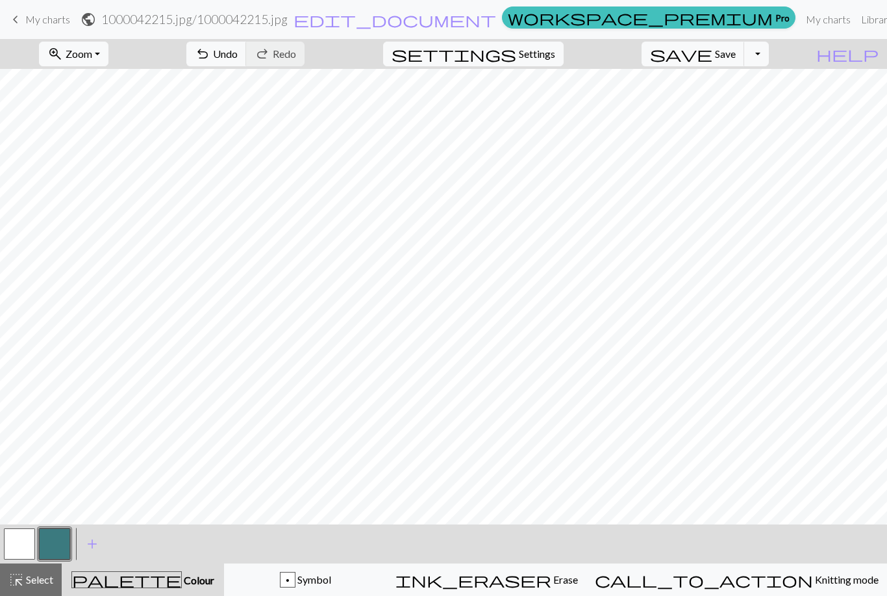
click at [19, 541] on button "button" at bounding box center [19, 543] width 31 height 31
click at [56, 546] on button "button" at bounding box center [54, 543] width 31 height 31
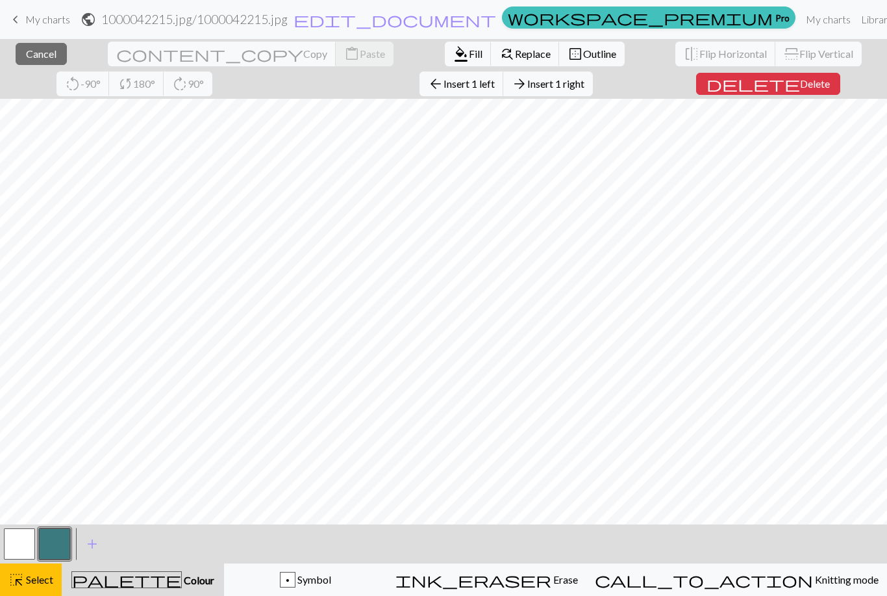
click at [27, 578] on span "Select" at bounding box center [38, 579] width 29 height 12
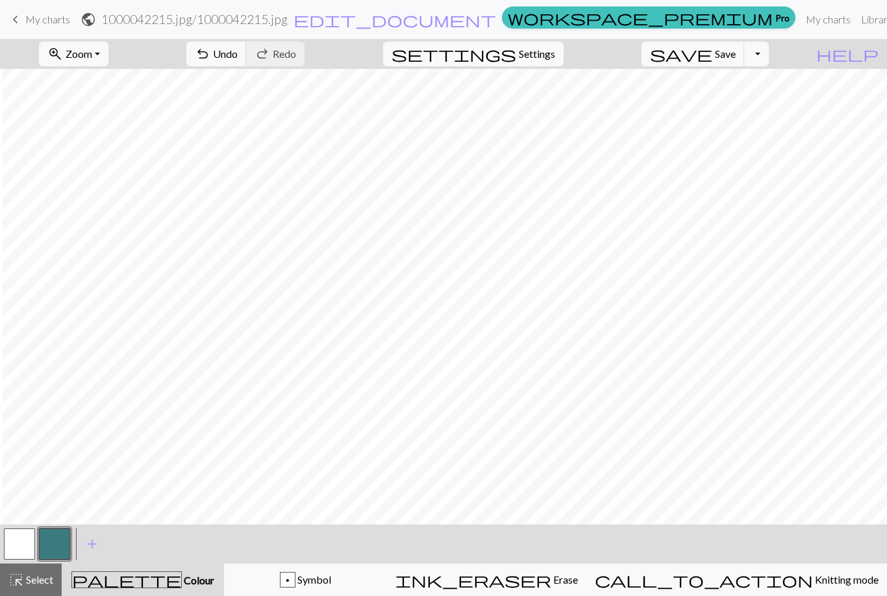
scroll to position [0, 3]
click at [29, 548] on button "button" at bounding box center [19, 543] width 31 height 31
click at [56, 552] on button "button" at bounding box center [54, 543] width 31 height 31
click at [555, 60] on span "Settings" at bounding box center [537, 54] width 36 height 16
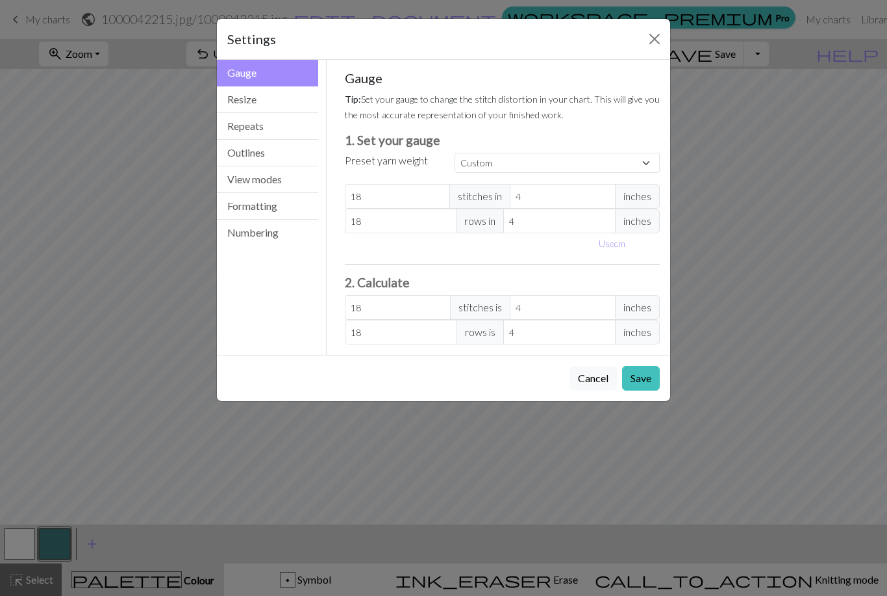
click at [278, 102] on button "Resize" at bounding box center [267, 99] width 101 height 27
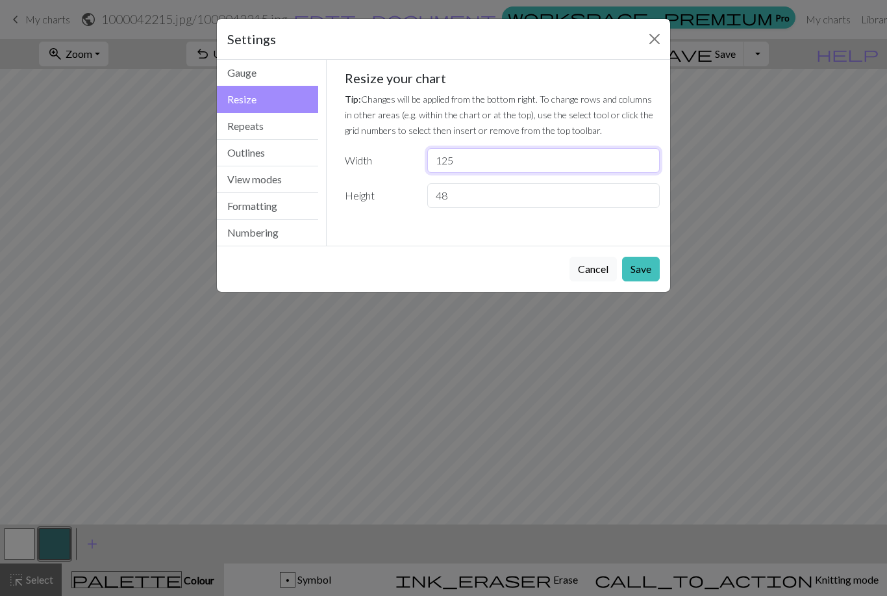
type input "125"
click at [646, 272] on button "Save" at bounding box center [641, 269] width 38 height 25
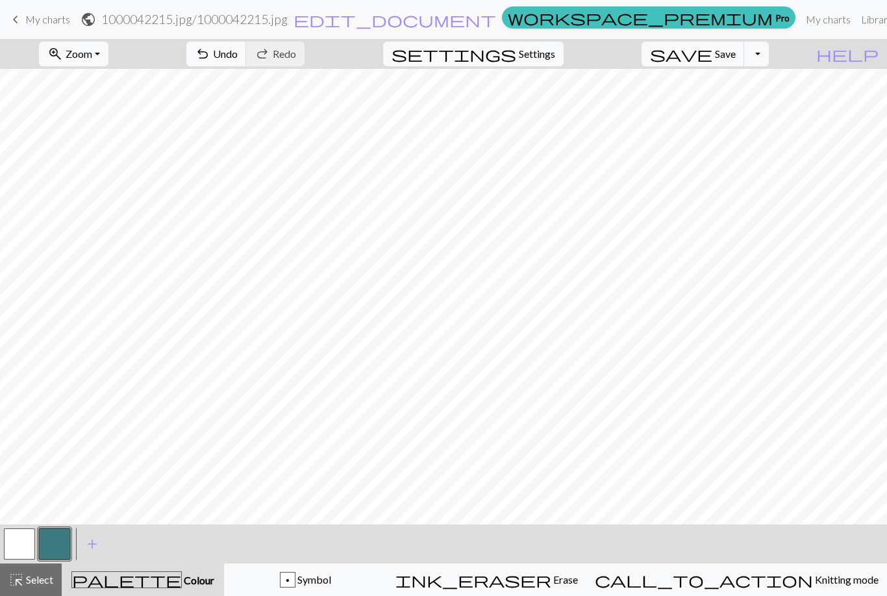
click at [64, 543] on button "button" at bounding box center [54, 543] width 31 height 31
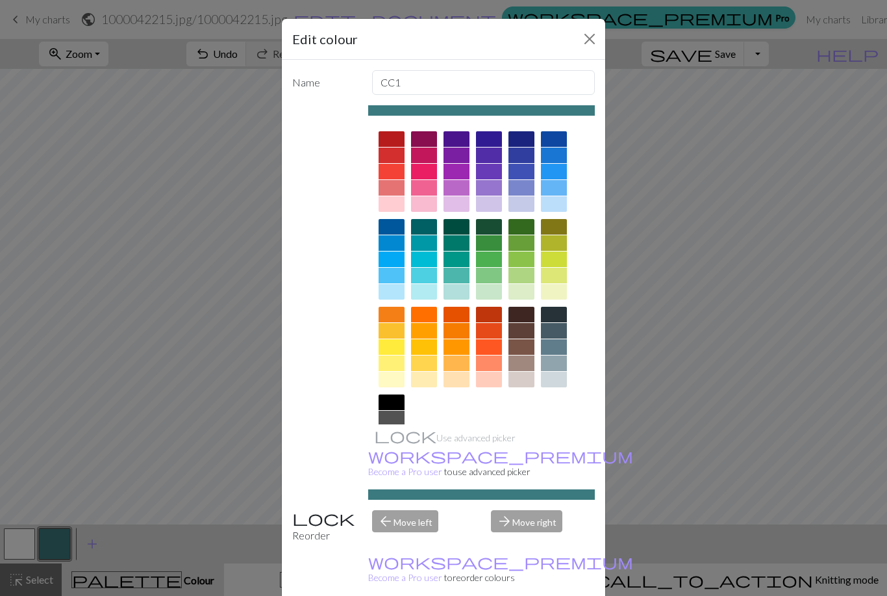
click at [837, 448] on div "Edit colour Name CC1 Use advanced picker workspace_premium Become a Pro user to…" at bounding box center [443, 298] width 887 height 596
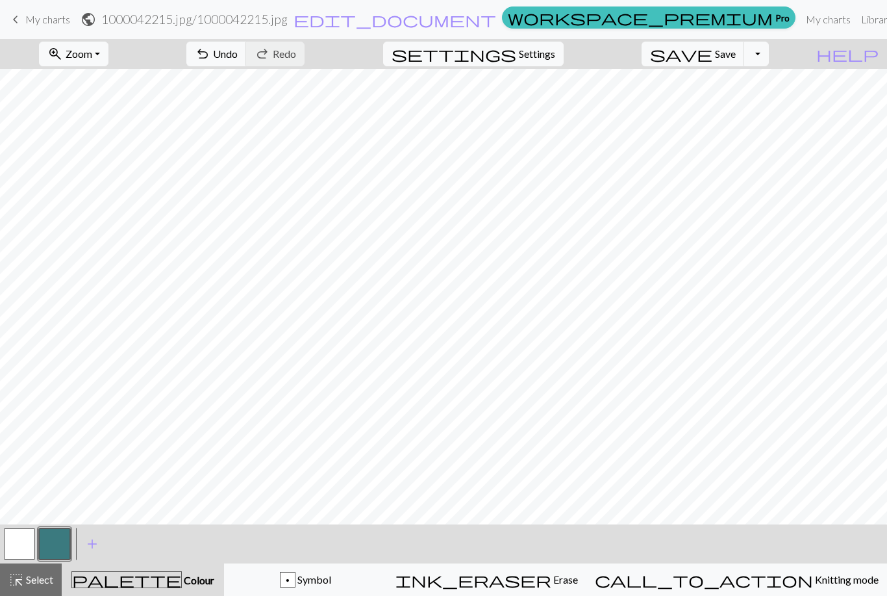
click at [32, 552] on button "button" at bounding box center [19, 543] width 31 height 31
click at [58, 551] on button "button" at bounding box center [54, 543] width 31 height 31
click at [25, 537] on button "button" at bounding box center [19, 543] width 31 height 31
click at [39, 583] on span "Select" at bounding box center [38, 579] width 29 height 12
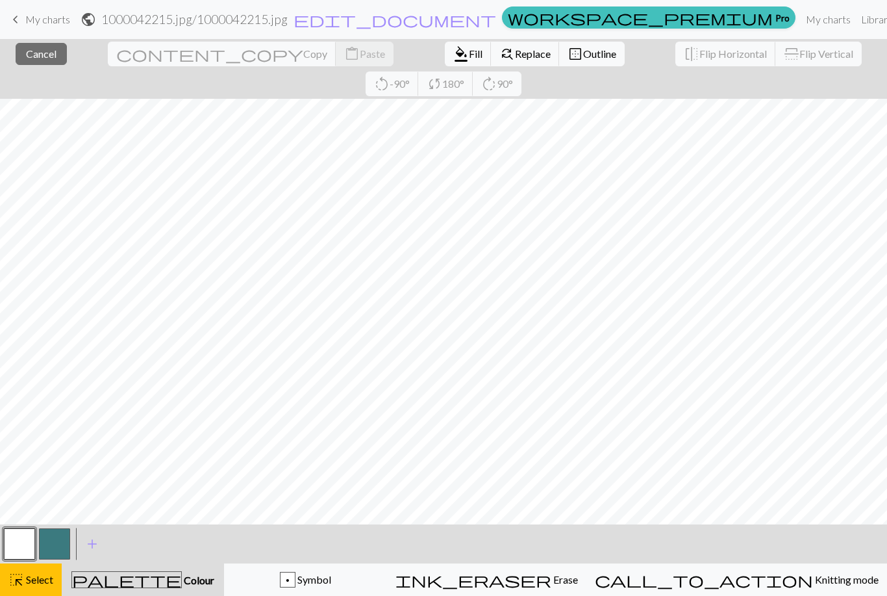
click at [578, 581] on span "Erase" at bounding box center [565, 579] width 27 height 12
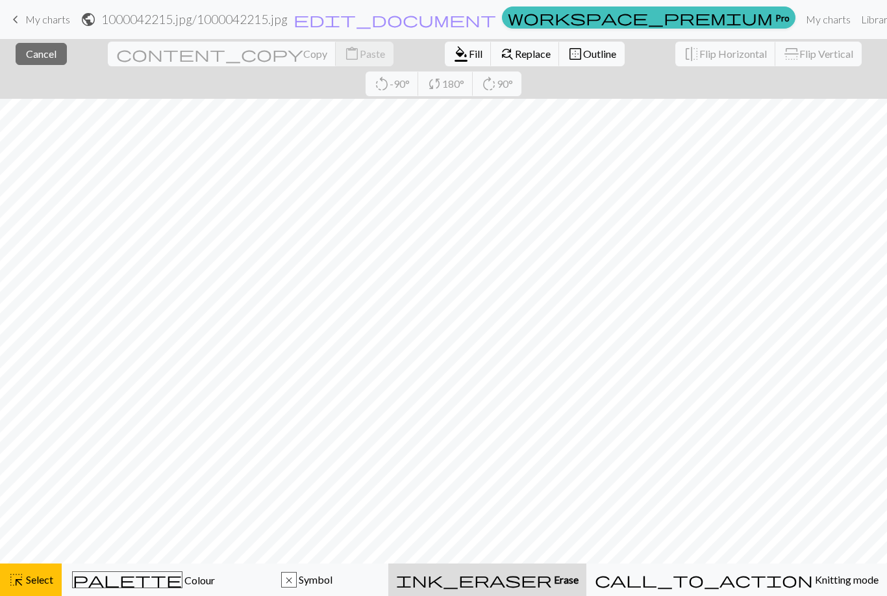
click at [572, 581] on span "Erase" at bounding box center [565, 579] width 27 height 12
click at [579, 586] on div "ink_eraser Erase Erase" at bounding box center [487, 580] width 183 height 16
click at [552, 580] on span "ink_eraser" at bounding box center [474, 579] width 156 height 18
click at [579, 582] on span "Erase" at bounding box center [565, 579] width 27 height 12
click at [26, 577] on span "Select" at bounding box center [38, 579] width 29 height 12
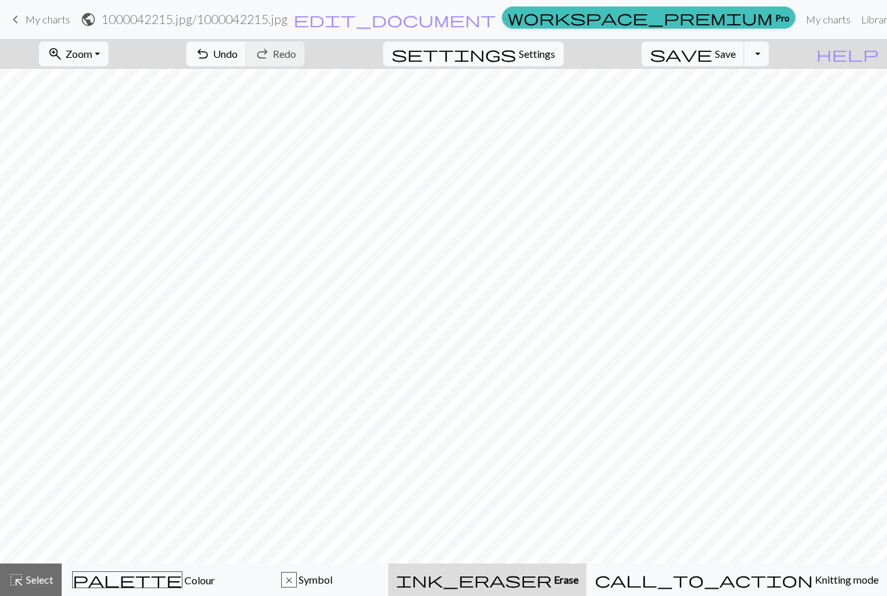
click at [238, 56] on span "Undo" at bounding box center [225, 53] width 25 height 12
click at [238, 57] on span "Undo" at bounding box center [225, 53] width 25 height 12
click at [238, 54] on span "Undo" at bounding box center [225, 53] width 25 height 12
click at [147, 577] on span "palette" at bounding box center [127, 579] width 109 height 18
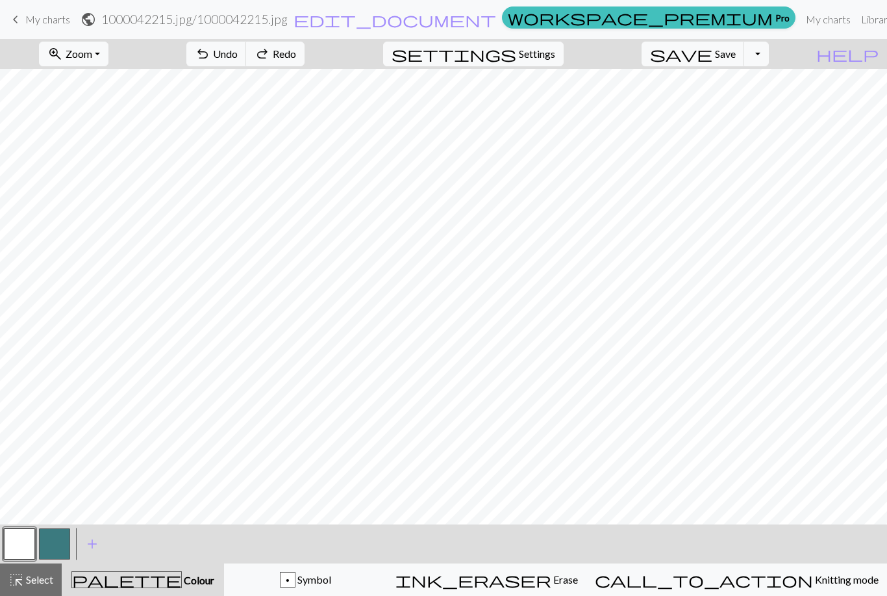
click at [58, 543] on button "button" at bounding box center [54, 543] width 31 height 31
click at [20, 543] on button "button" at bounding box center [19, 543] width 31 height 31
click at [21, 583] on span "highlight_alt" at bounding box center [16, 579] width 16 height 18
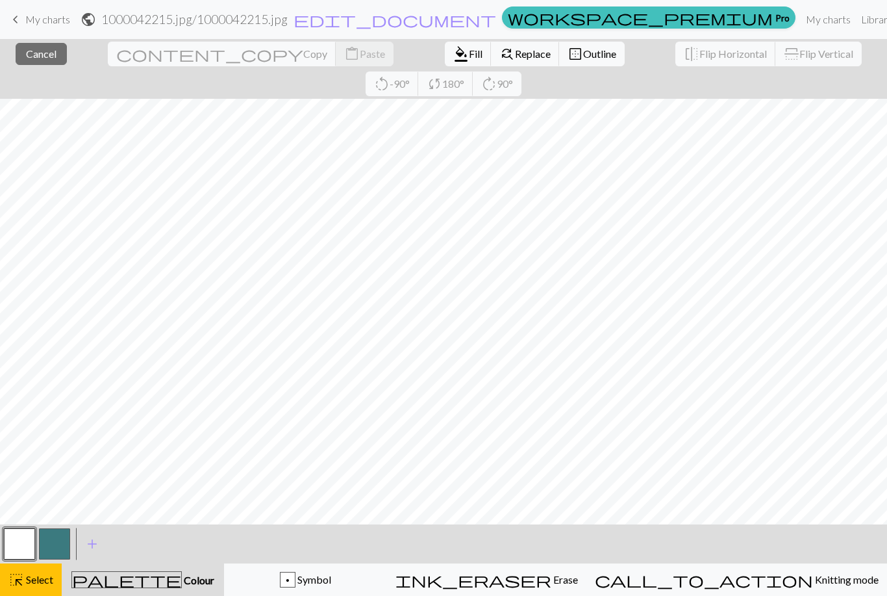
click at [21, 542] on button "button" at bounding box center [19, 543] width 31 height 31
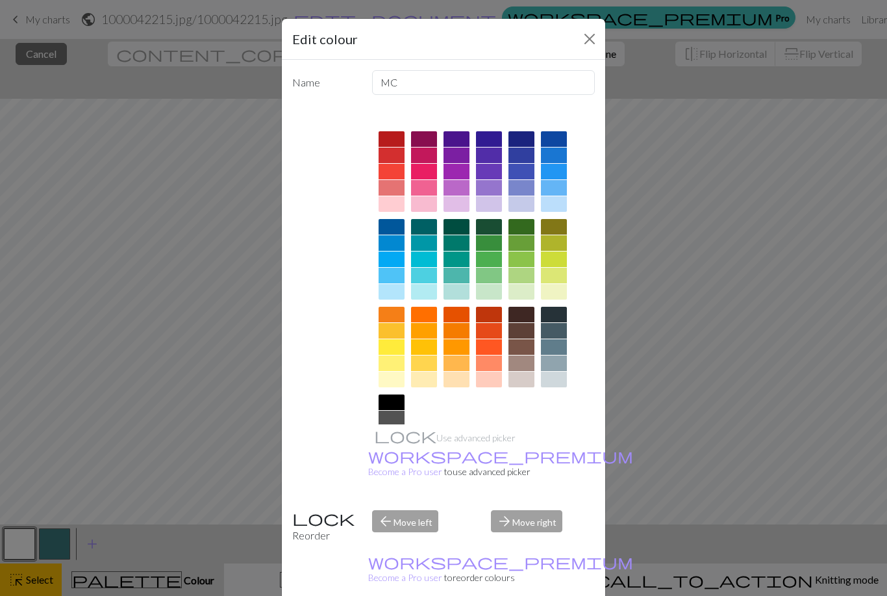
click at [25, 530] on div "Edit colour Name MC Use advanced picker workspace_premium Become a Pro user to …" at bounding box center [443, 298] width 887 height 596
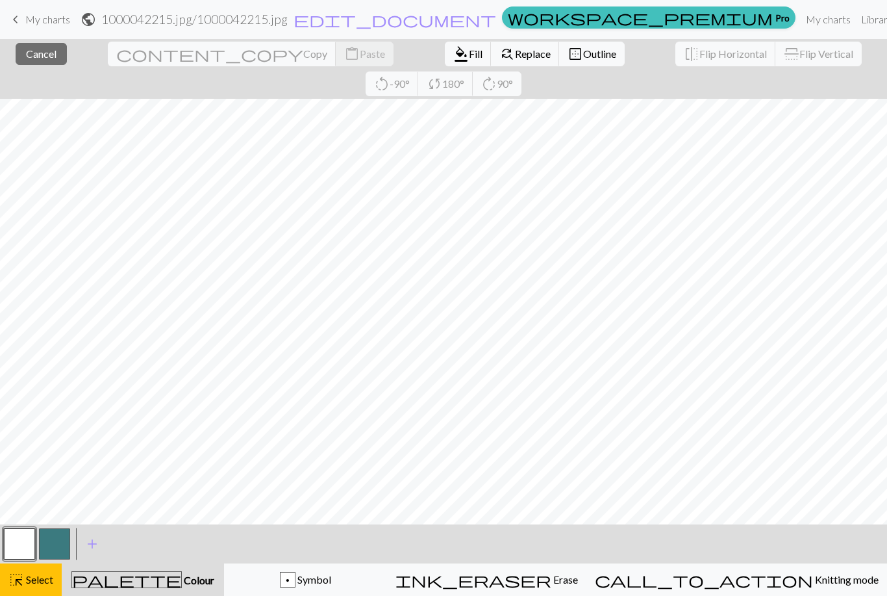
click at [53, 544] on button "button" at bounding box center [54, 543] width 31 height 31
click at [18, 542] on button "button" at bounding box center [19, 543] width 31 height 31
click at [453, 48] on span "format_color_fill" at bounding box center [461, 54] width 16 height 18
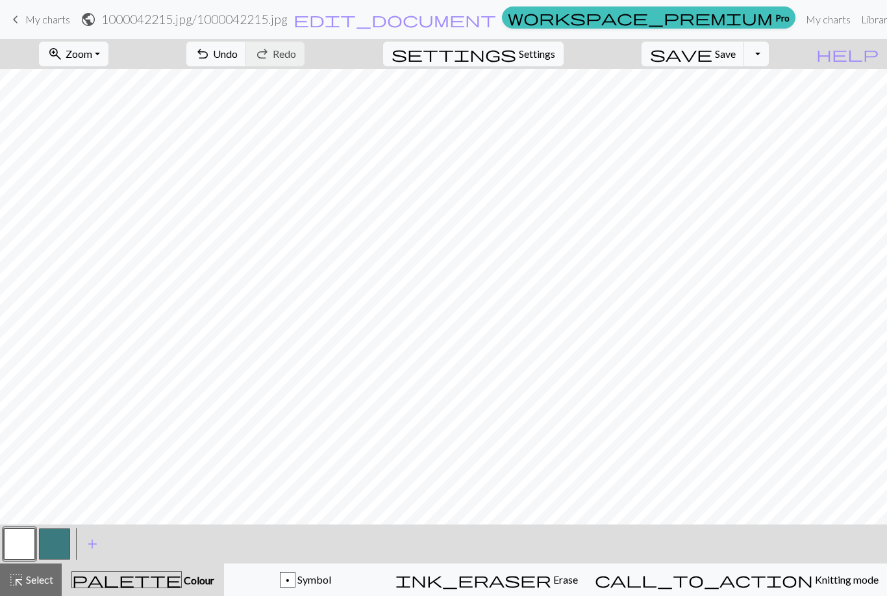
click at [24, 587] on div "highlight_alt Select Select" at bounding box center [30, 580] width 45 height 16
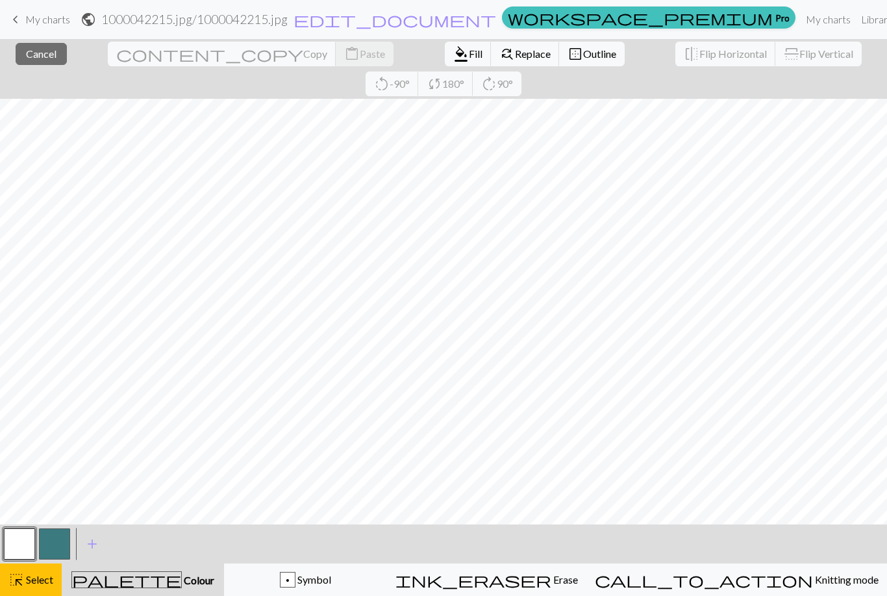
click at [453, 59] on span "format_color_fill" at bounding box center [461, 54] width 16 height 18
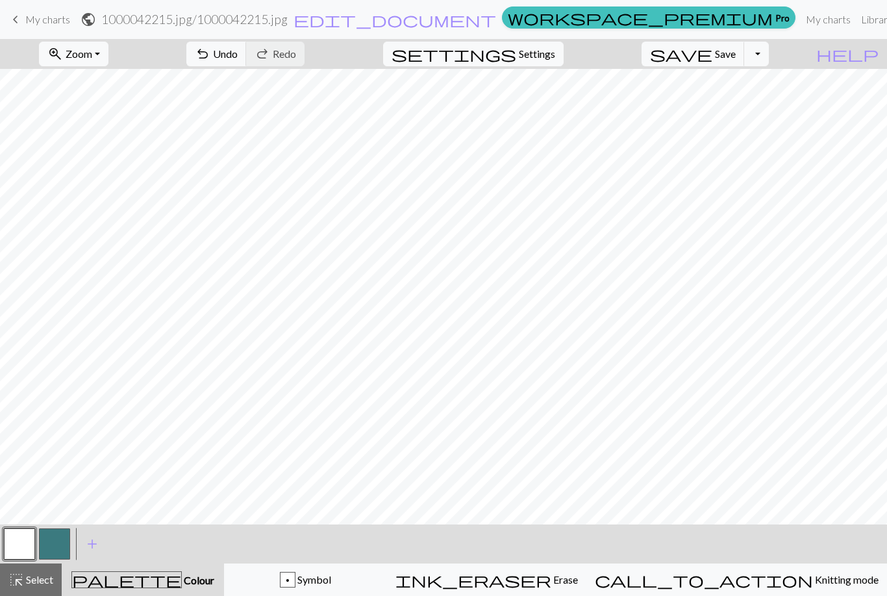
click at [29, 565] on button "highlight_alt Select Select" at bounding box center [31, 579] width 62 height 32
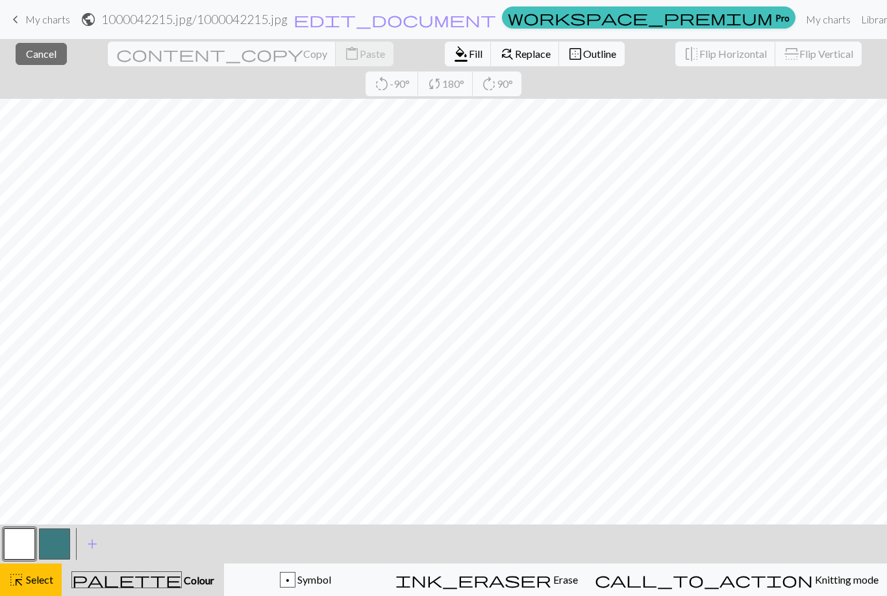
click at [453, 54] on span "format_color_fill" at bounding box center [461, 54] width 16 height 18
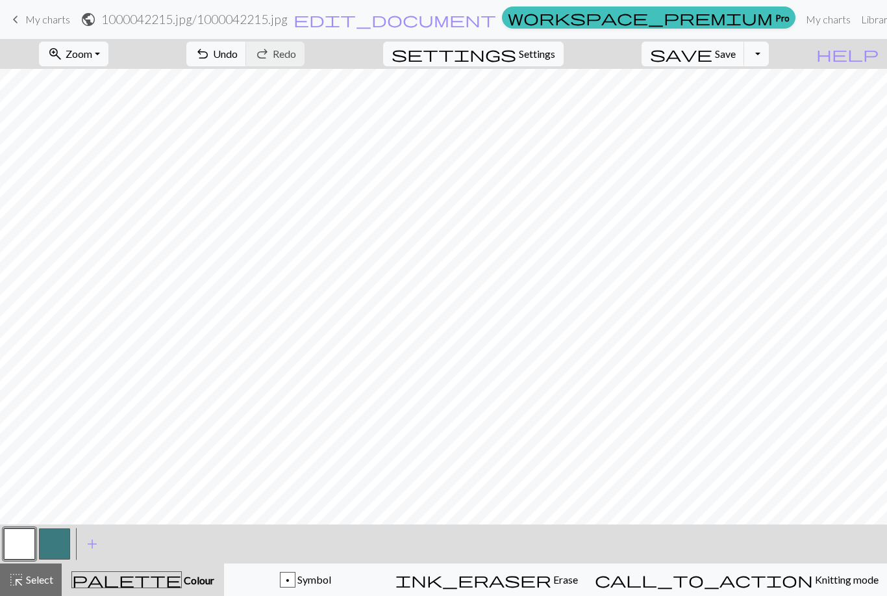
click at [736, 55] on span "Save" at bounding box center [725, 53] width 21 height 12
click at [769, 53] on button "Toggle Dropdown" at bounding box center [757, 54] width 25 height 25
click at [749, 107] on button "save_alt Download" at bounding box center [661, 103] width 214 height 21
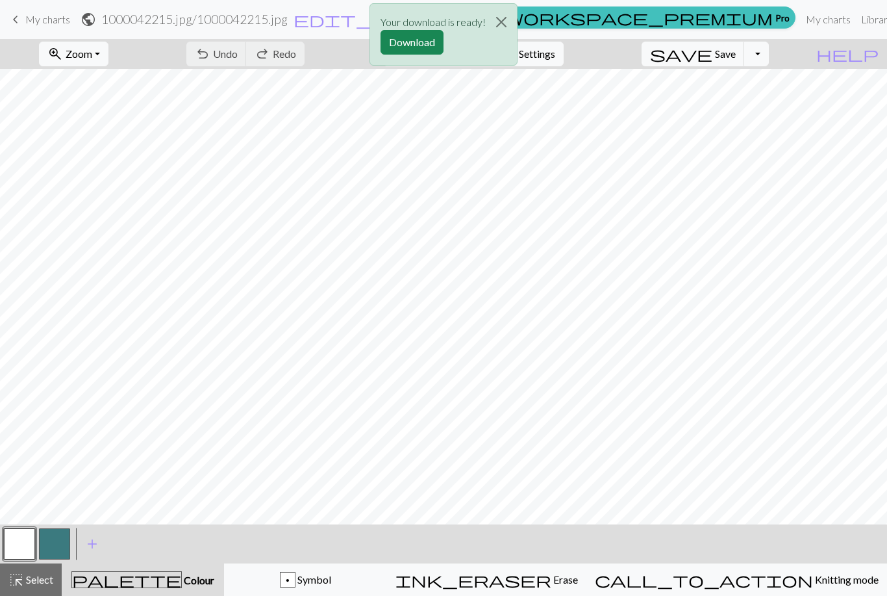
click at [416, 47] on button "Download" at bounding box center [412, 42] width 63 height 25
